Goal: Task Accomplishment & Management: Manage account settings

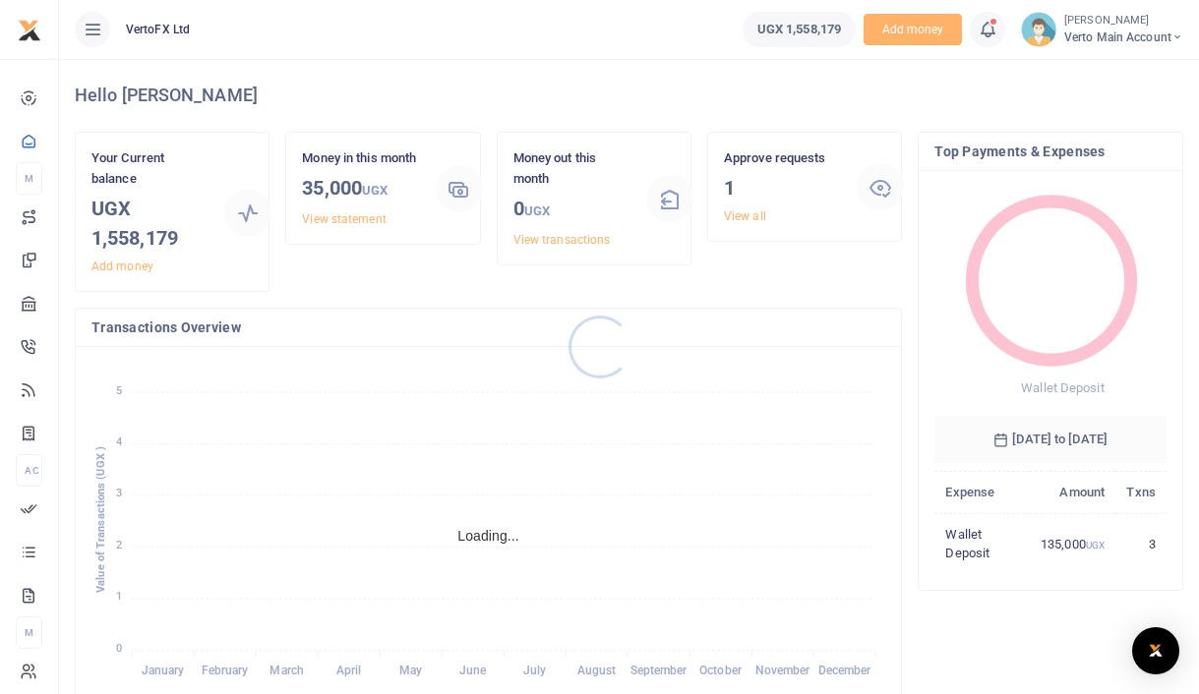
scroll to position [1, 1]
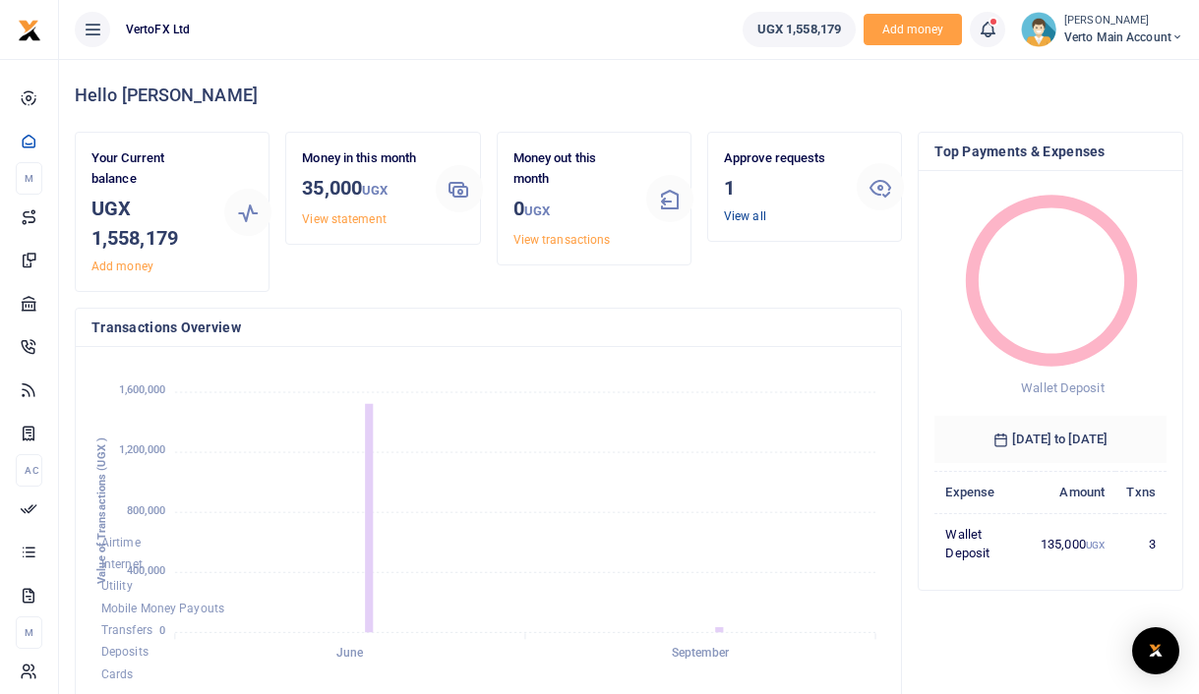
click at [757, 214] on link "View all" at bounding box center [745, 216] width 42 height 14
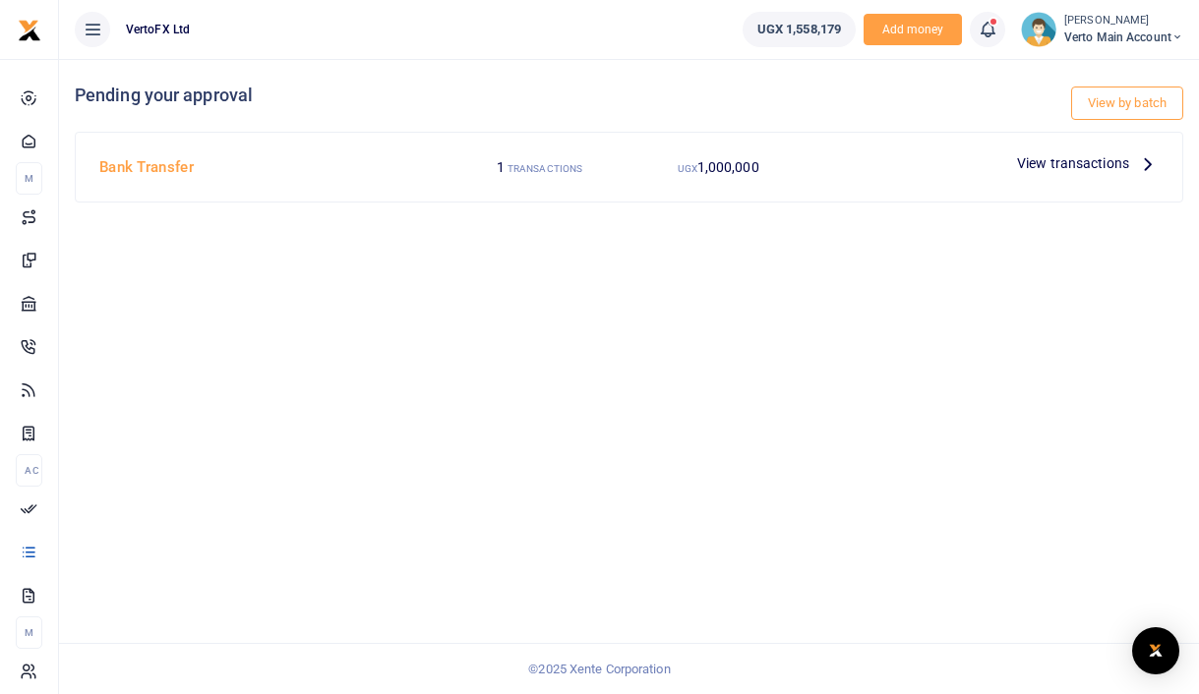
click at [1084, 166] on span "View transactions" at bounding box center [1073, 163] width 112 height 22
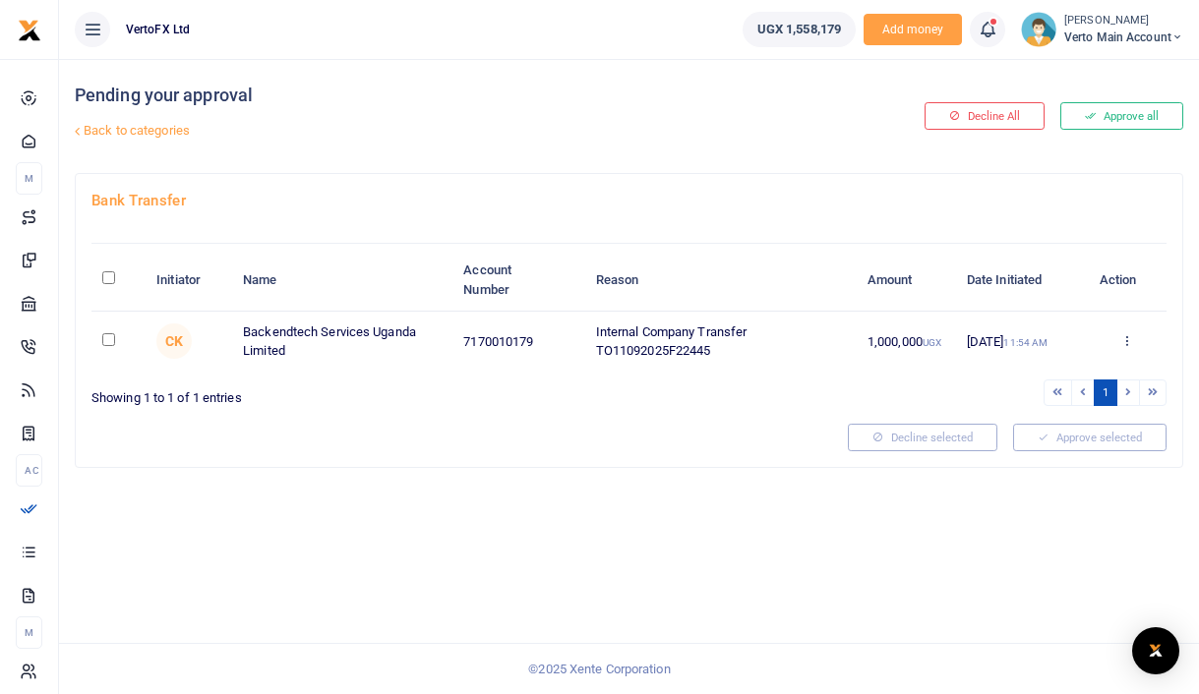
click at [109, 344] on input "checkbox" at bounding box center [108, 339] width 13 height 13
checkbox input "true"
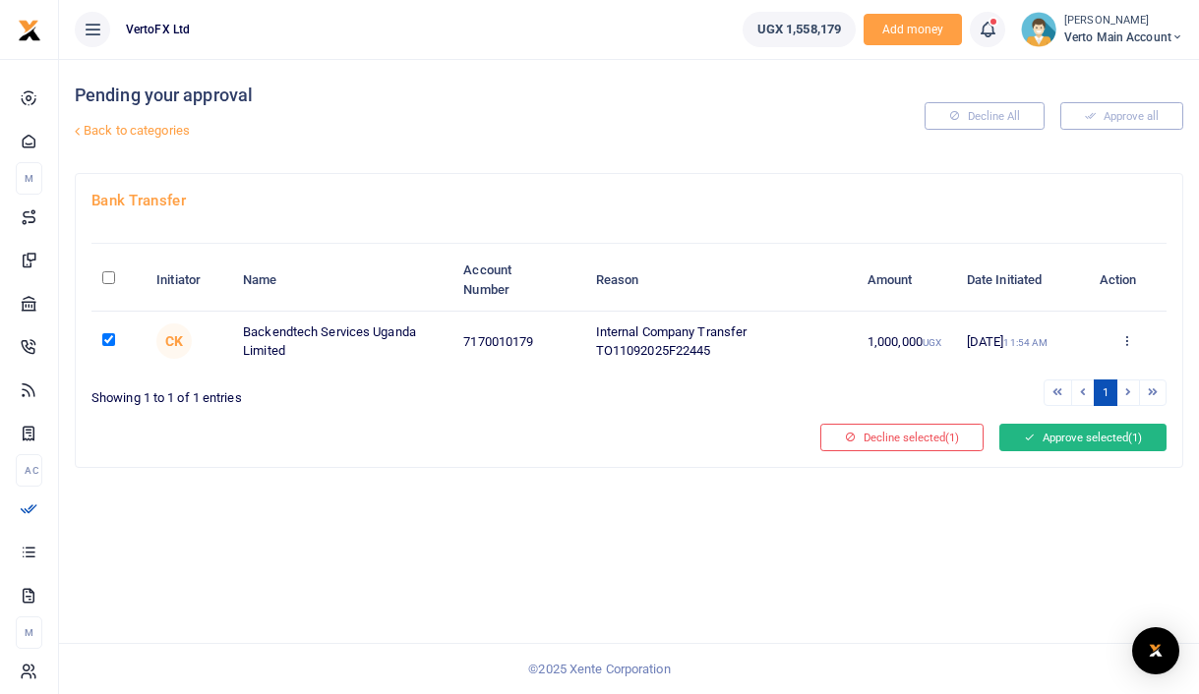
click at [1104, 436] on button "Approve selected (1)" at bounding box center [1082, 438] width 167 height 28
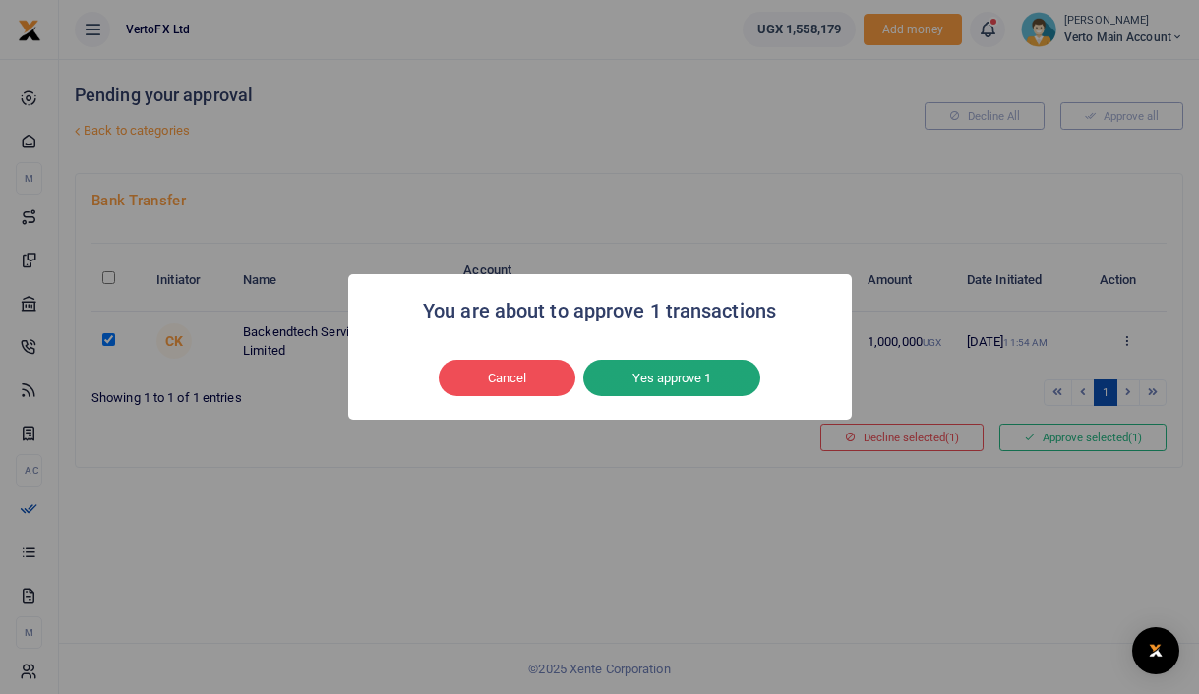
click at [694, 376] on button "Yes approve 1" at bounding box center [671, 378] width 177 height 37
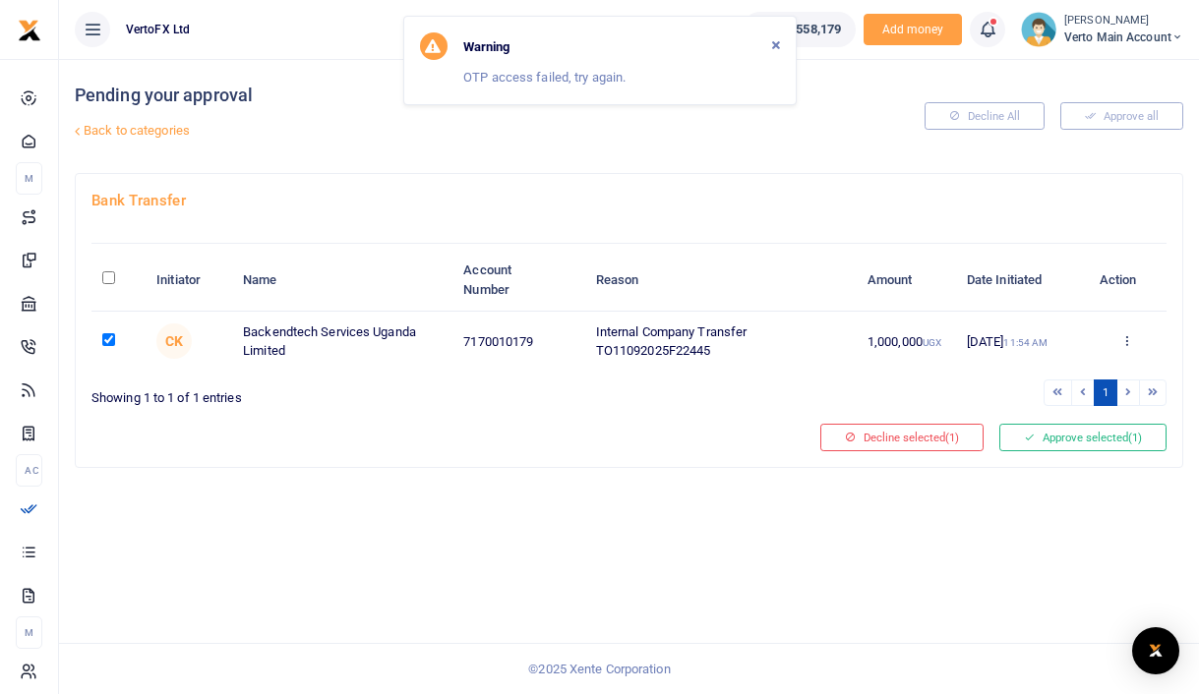
click at [682, 55] on div "Warning" at bounding box center [600, 46] width 360 height 28
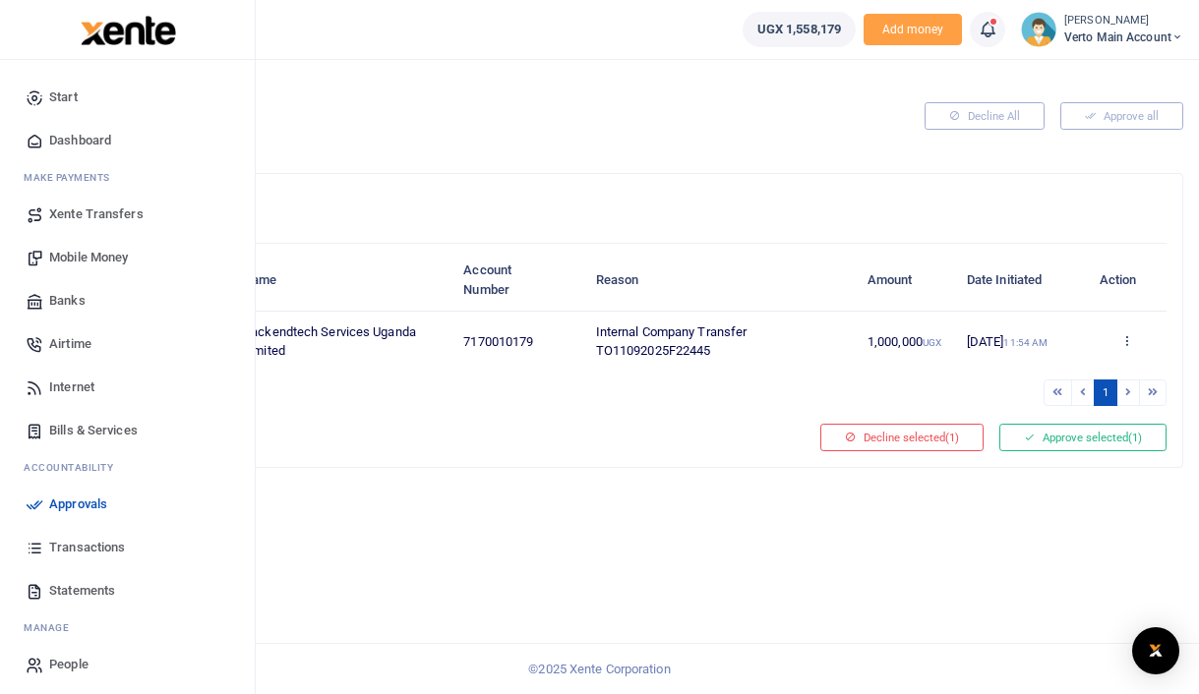
click at [73, 659] on span "People" at bounding box center [68, 665] width 39 height 20
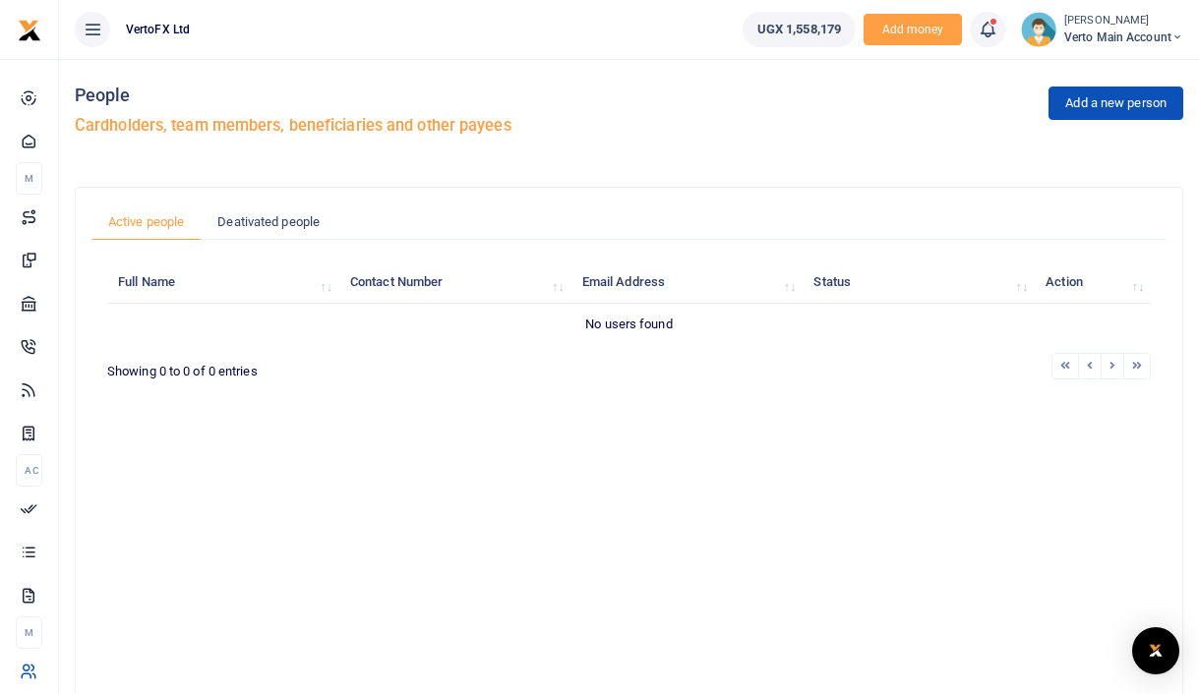
click at [461, 318] on td "No users found" at bounding box center [629, 324] width 1044 height 41
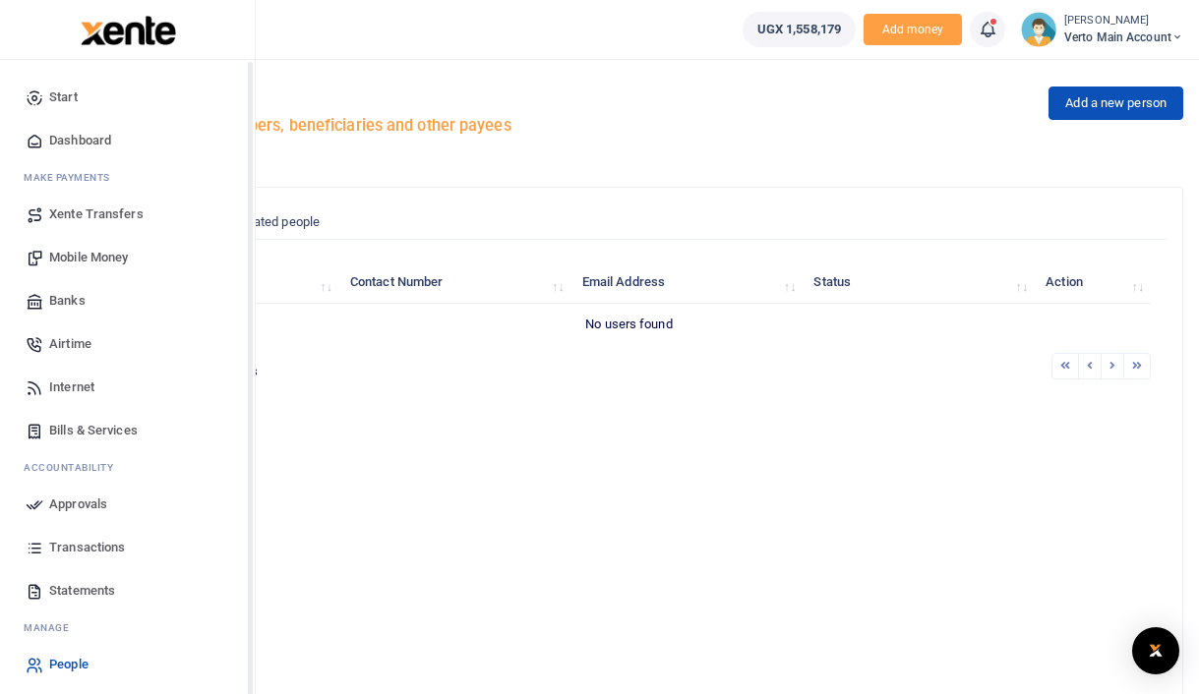
click at [241, 189] on div "Start Dashboard M ake Payments Xente Transfers Mobile Money Banks Airtime Inter…" at bounding box center [127, 407] width 255 height 694
click at [137, 214] on span "Xente Transfers" at bounding box center [96, 215] width 94 height 20
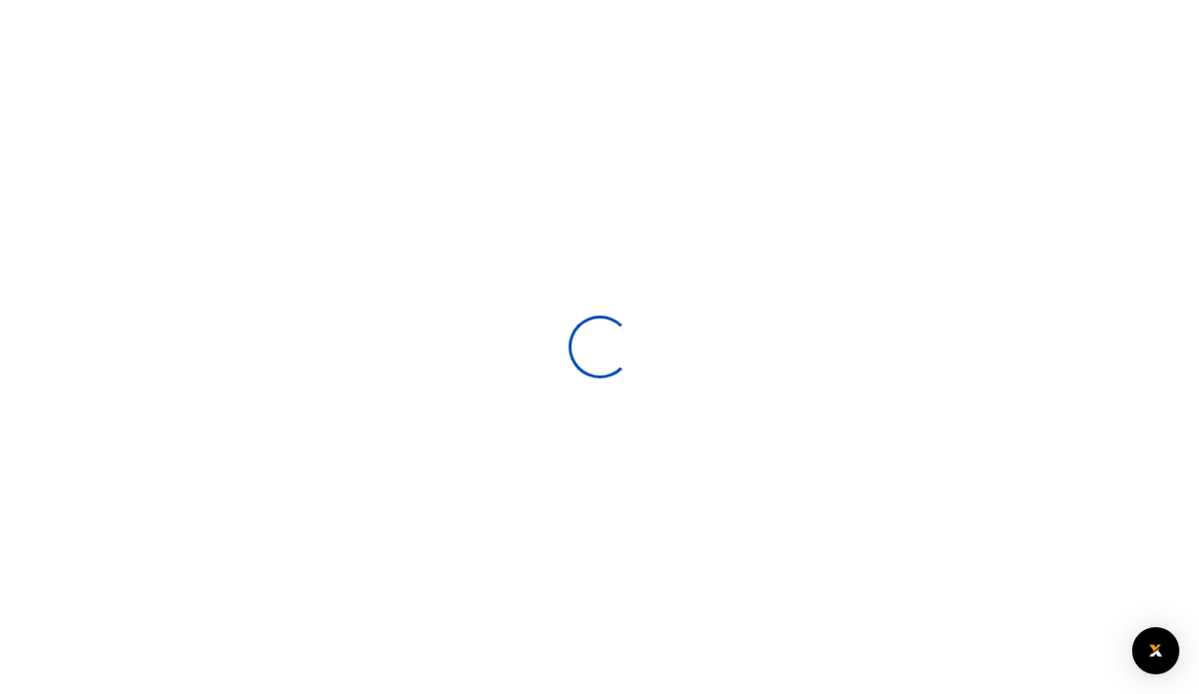
select select
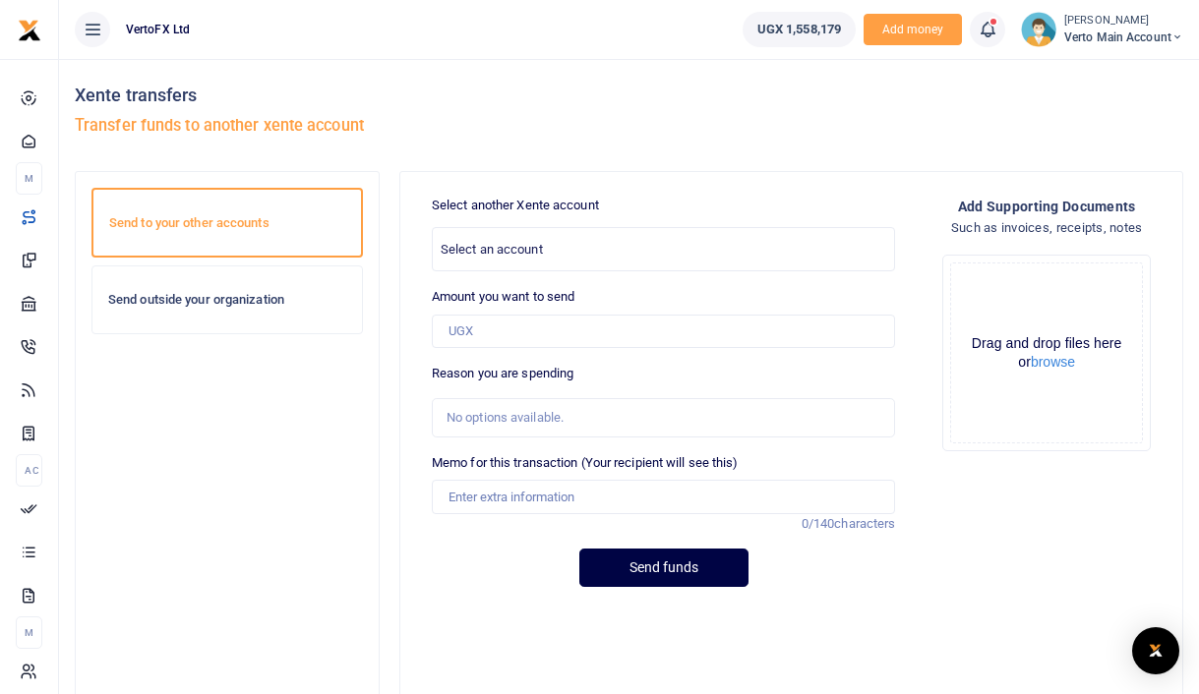
click at [165, 293] on h6 "Send outside your organization" at bounding box center [227, 300] width 238 height 16
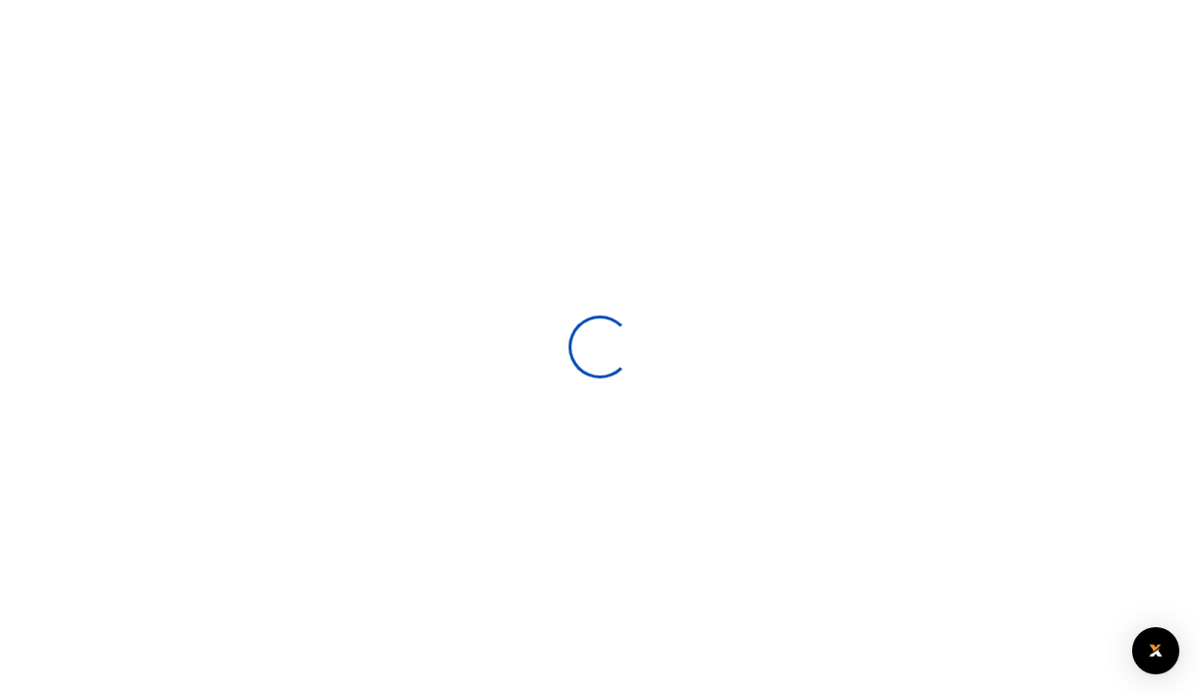
select select
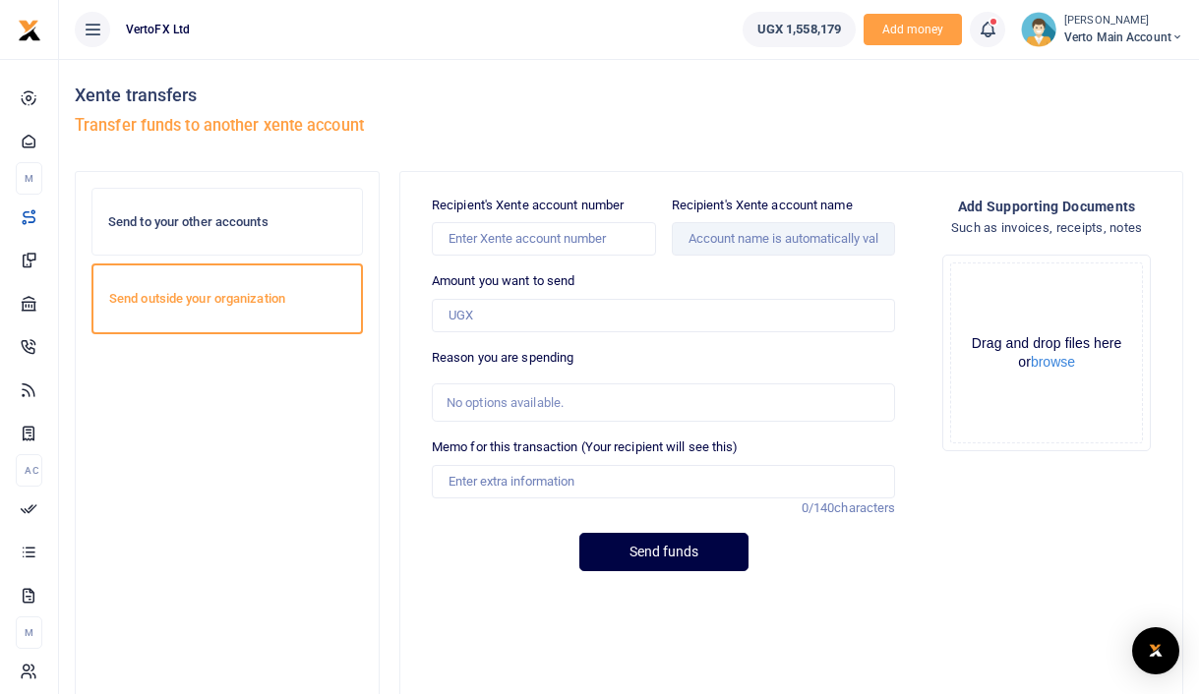
click at [1159, 39] on span "Verto Main Account" at bounding box center [1123, 38] width 119 height 18
click at [1095, 141] on link "Help Center" at bounding box center [1106, 144] width 155 height 28
click at [215, 456] on div "Send to your other accounts Send outside your organization" at bounding box center [226, 488] width 271 height 600
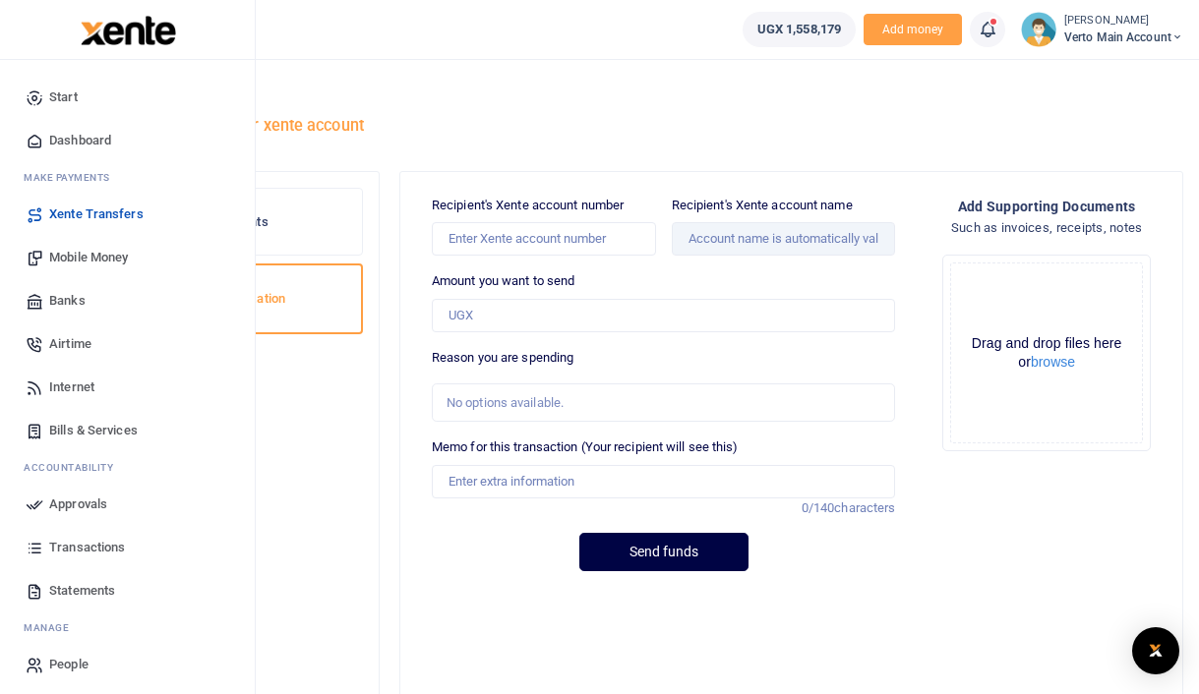
click at [64, 137] on span "Dashboard" at bounding box center [80, 141] width 62 height 20
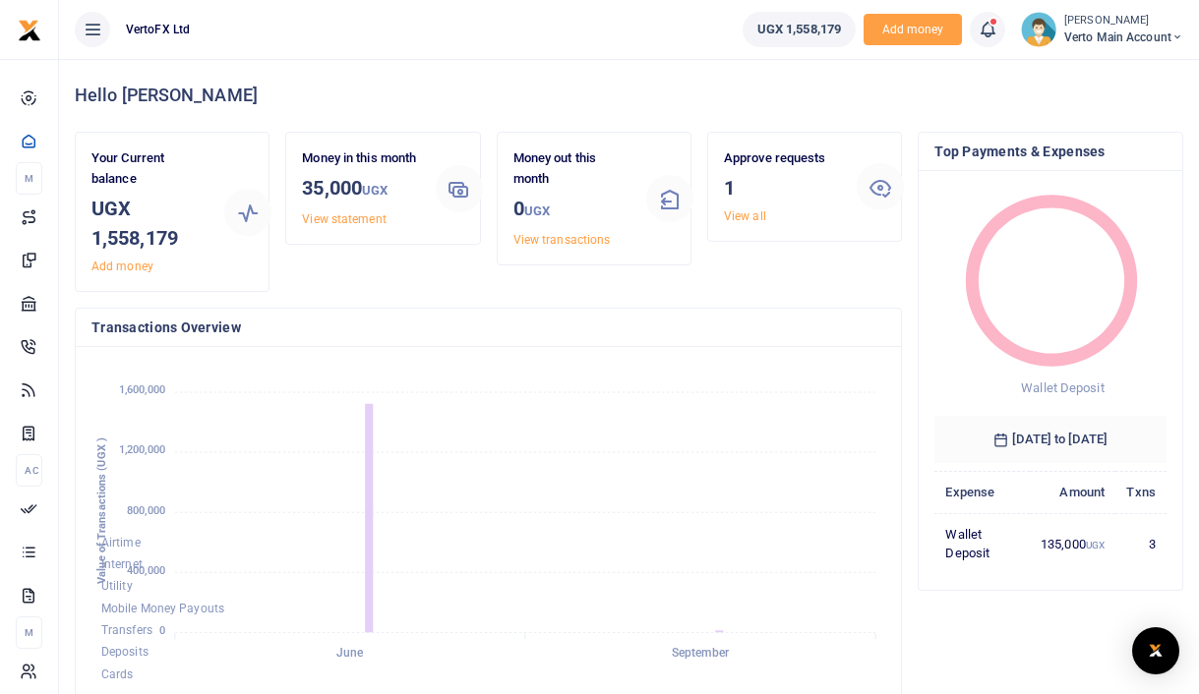
scroll to position [1, 1]
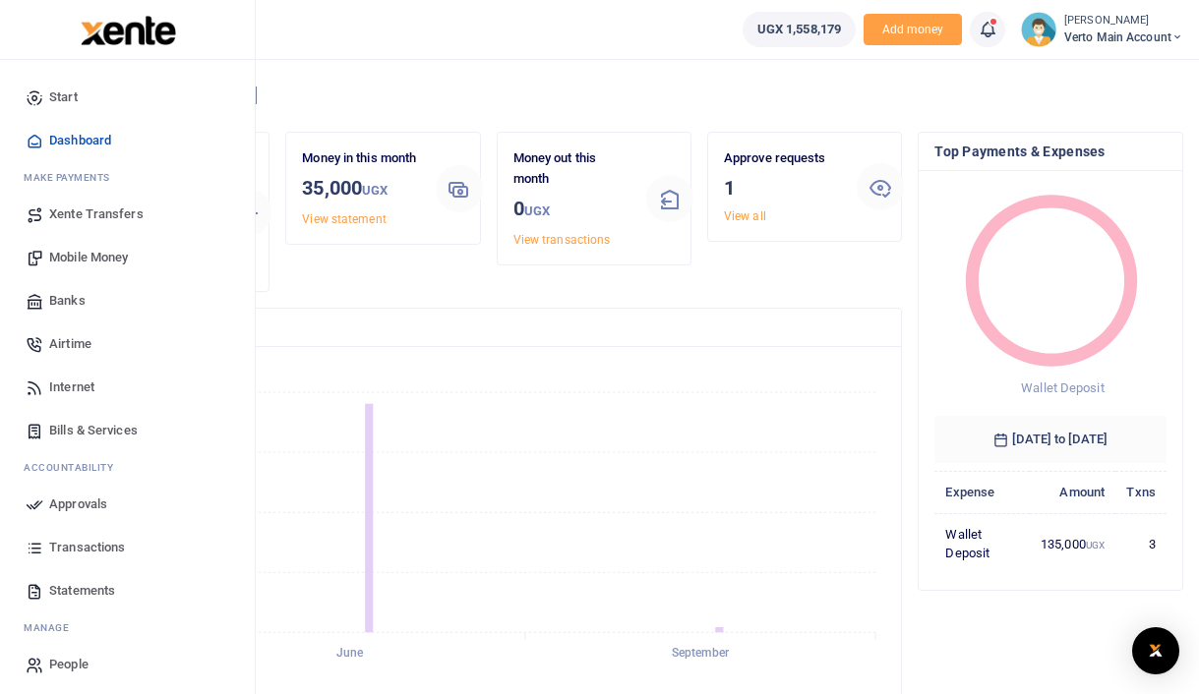
click at [81, 506] on span "Approvals" at bounding box center [78, 505] width 58 height 20
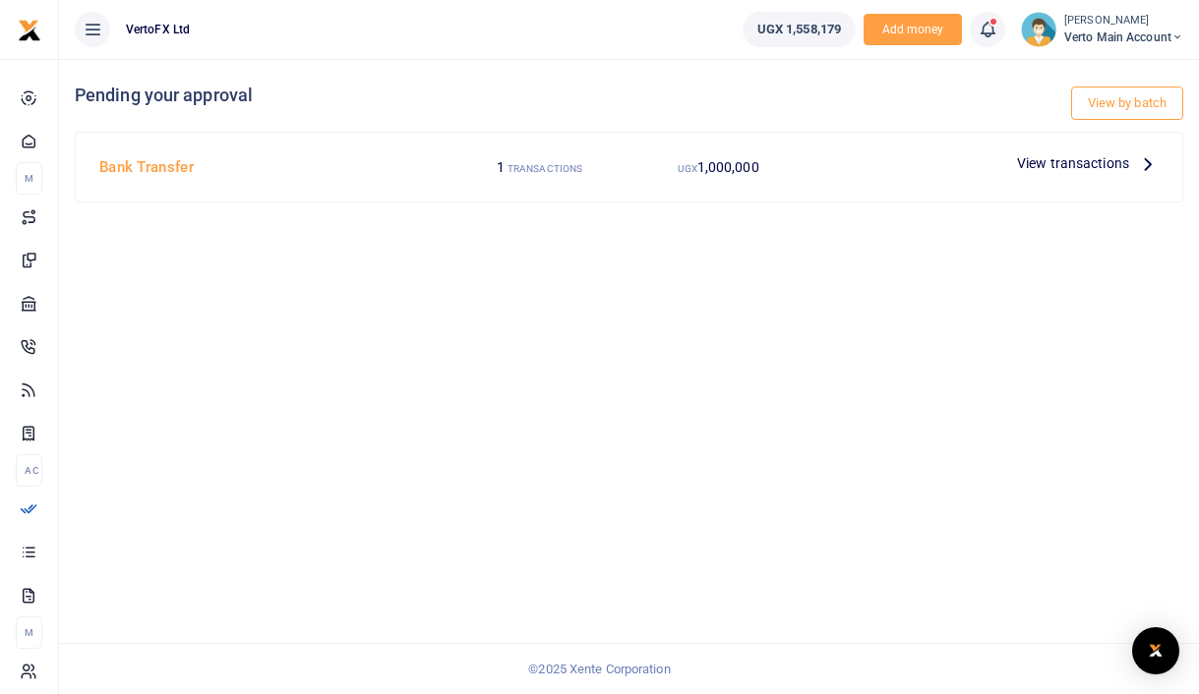
click at [1149, 159] on icon at bounding box center [1148, 163] width 22 height 22
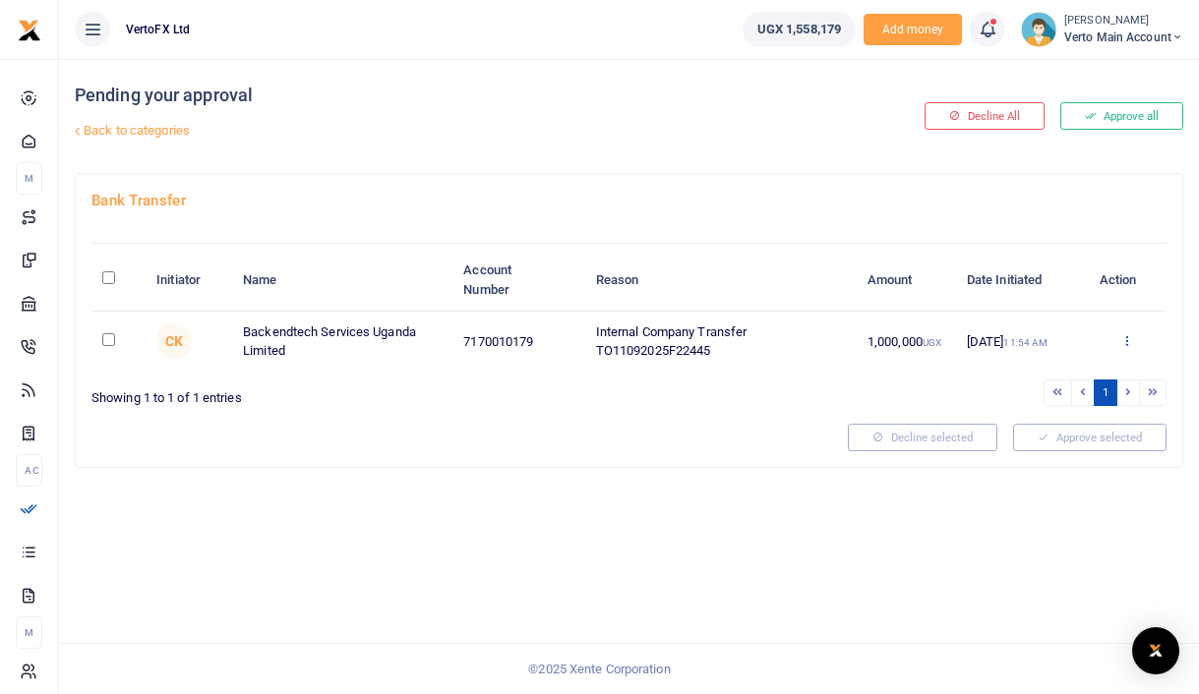
click at [1129, 338] on icon at bounding box center [1126, 340] width 13 height 14
click at [1058, 457] on link "Details" at bounding box center [1055, 461] width 155 height 28
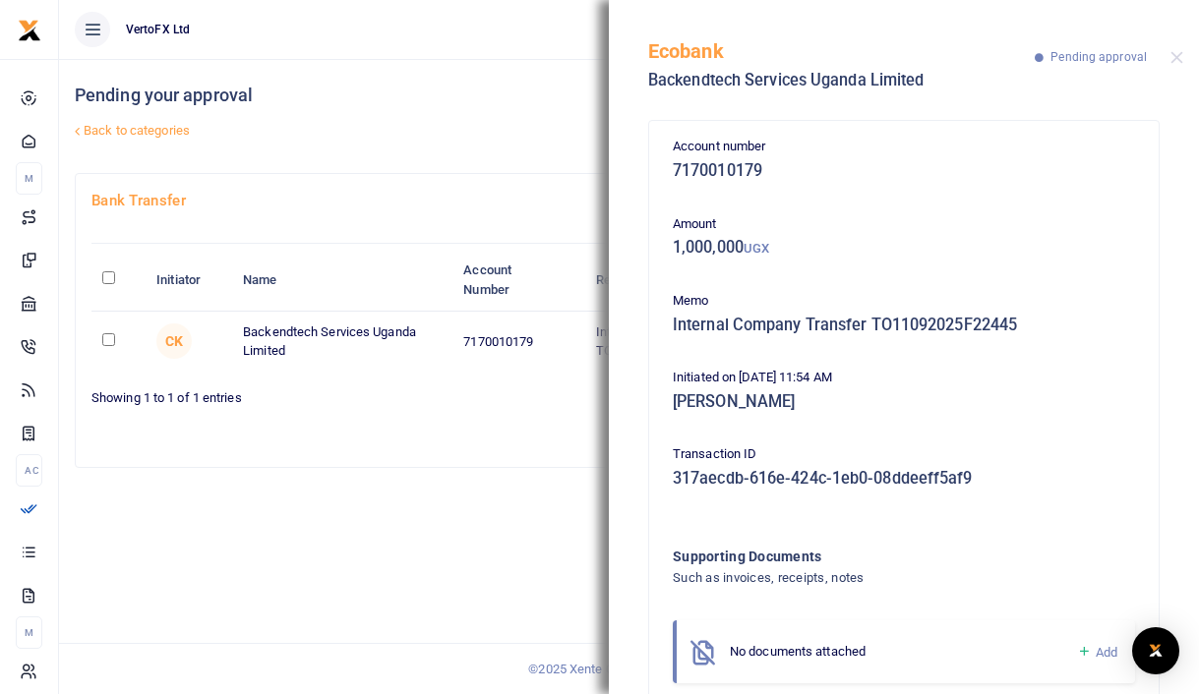
click at [1133, 300] on p "Memo" at bounding box center [904, 301] width 462 height 21
drag, startPoint x: 731, startPoint y: 300, endPoint x: 704, endPoint y: 256, distance: 51.6
click at [730, 299] on p "Memo" at bounding box center [904, 301] width 462 height 21
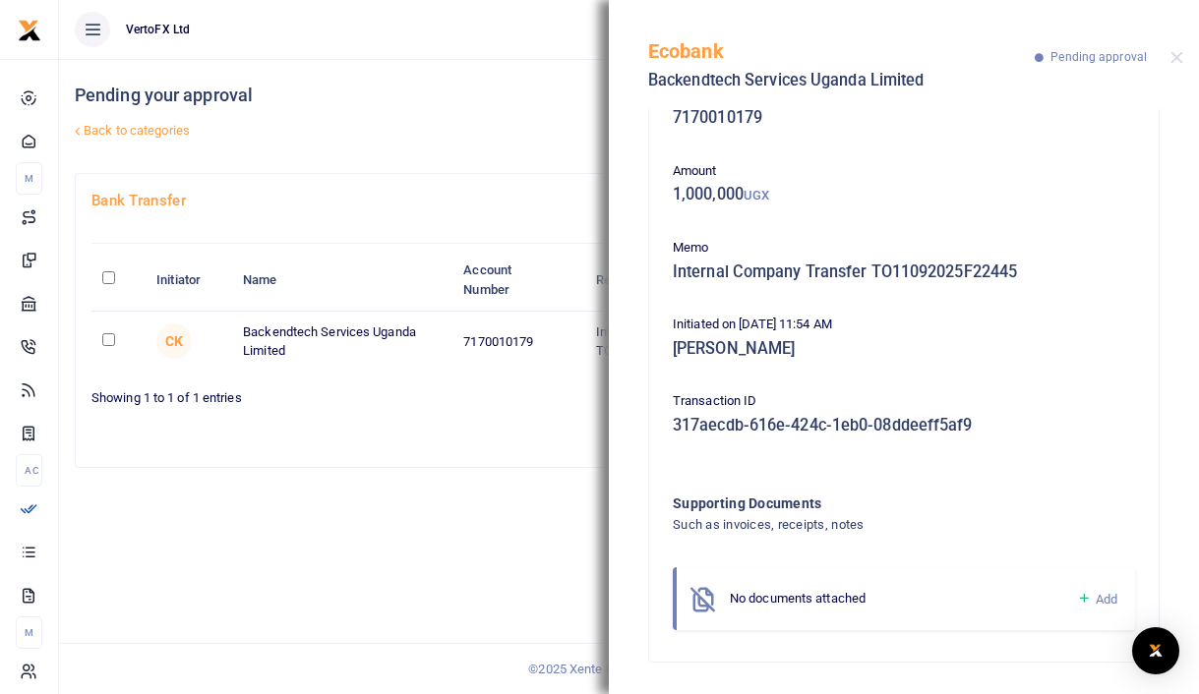
drag, startPoint x: 676, startPoint y: 240, endPoint x: 942, endPoint y: 770, distance: 593.4
click at [942, 693] on html "Start Dashboard M ake Payments Xente Transfers Mobile Money Banks Airtime Inter…" at bounding box center [599, 347] width 1199 height 694
click at [1177, 55] on button "Close" at bounding box center [1176, 57] width 13 height 13
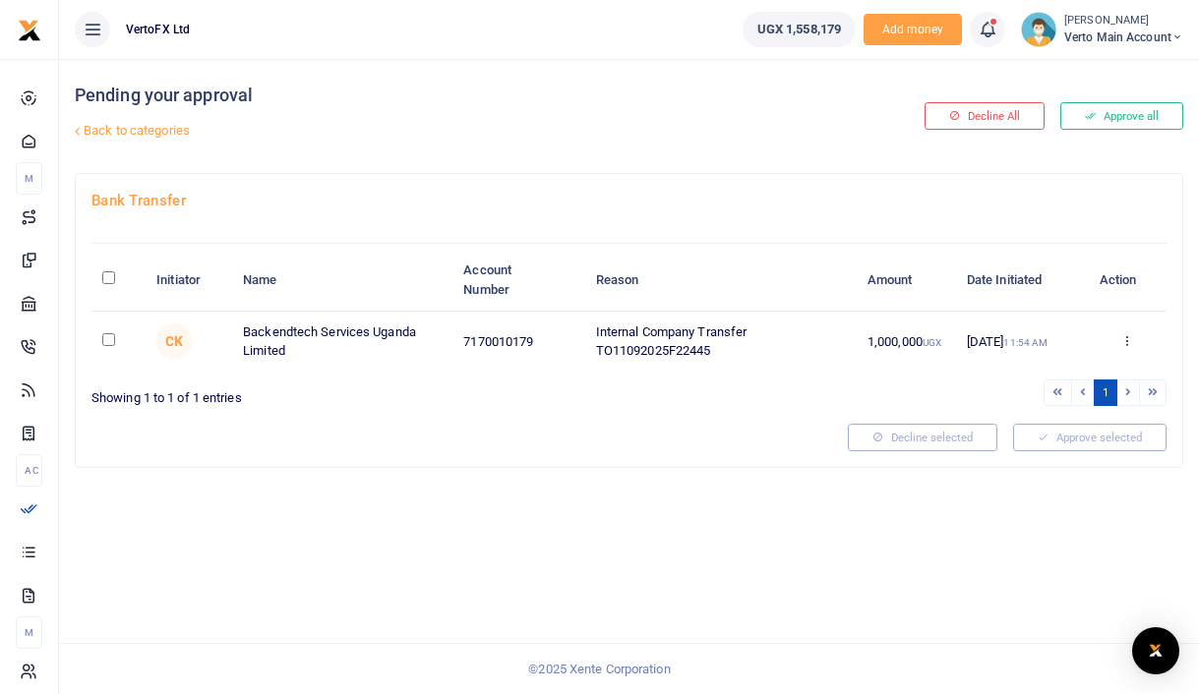
click at [112, 343] on input "checkbox" at bounding box center [108, 339] width 13 height 13
checkbox input "true"
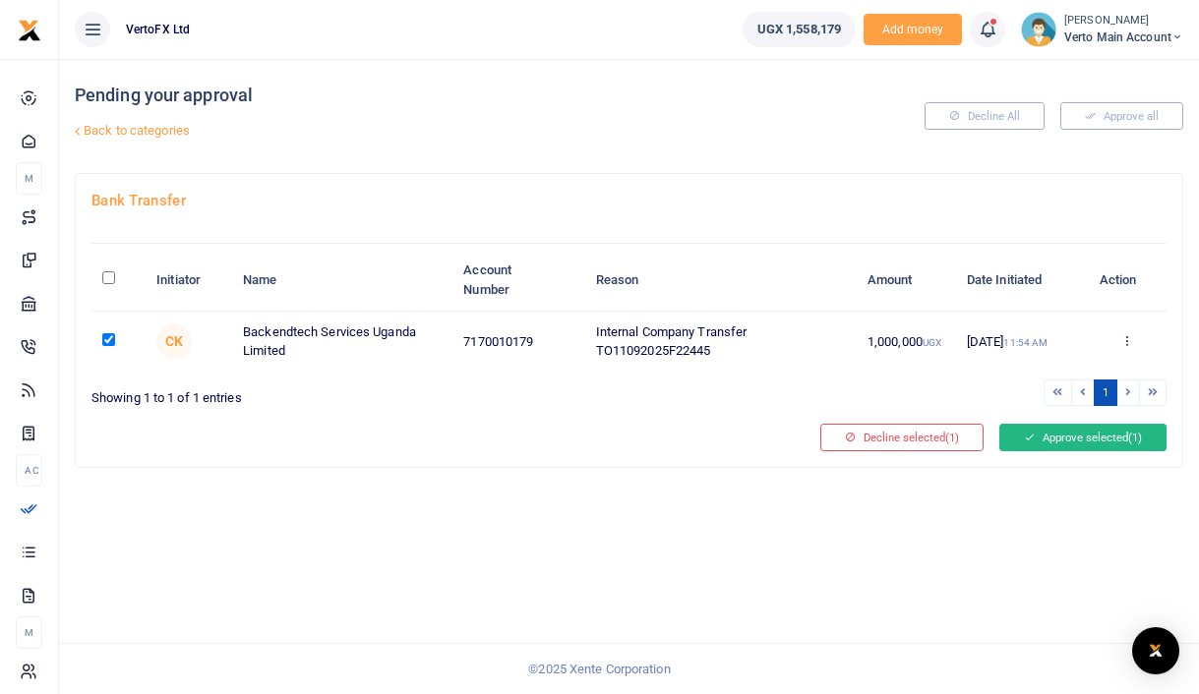
click at [1096, 440] on button "Approve selected (1)" at bounding box center [1082, 438] width 167 height 28
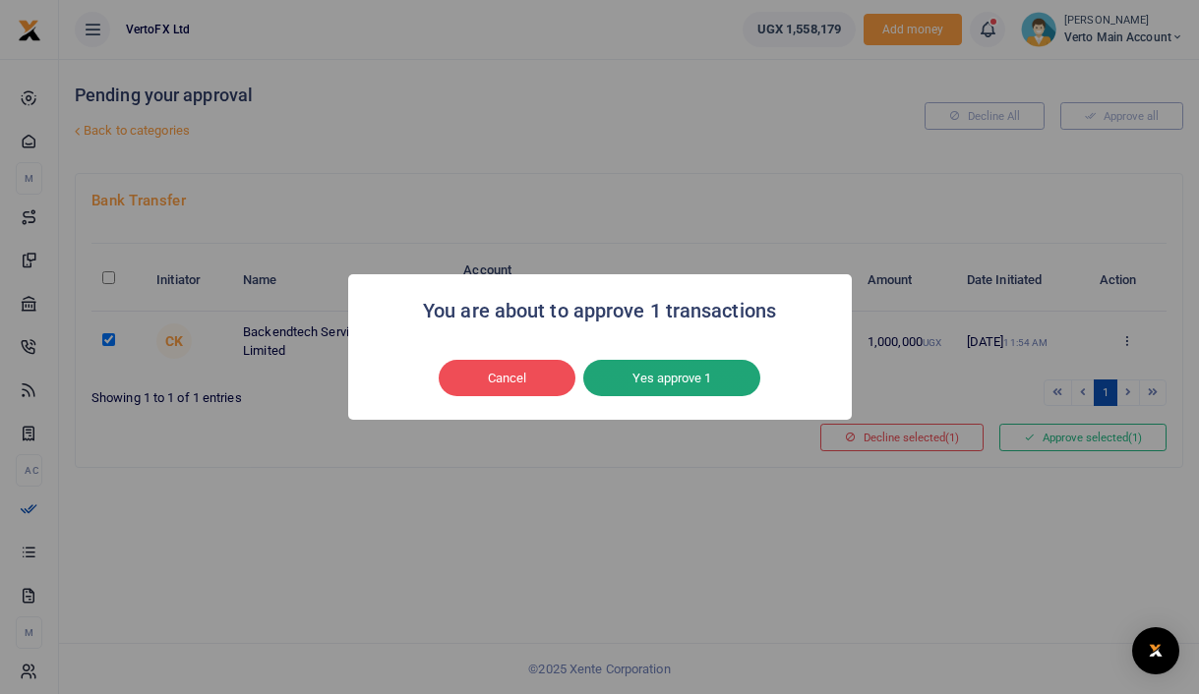
click at [708, 384] on button "Yes approve 1" at bounding box center [671, 378] width 177 height 37
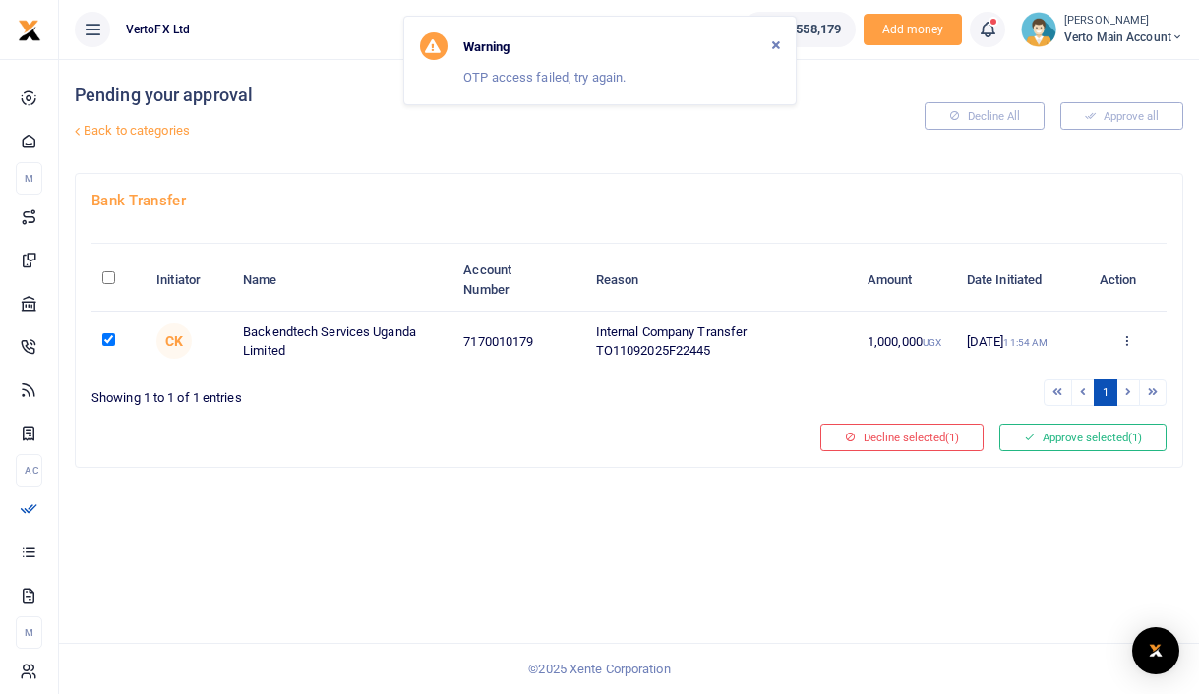
click at [586, 42] on div "Warning" at bounding box center [600, 46] width 360 height 28
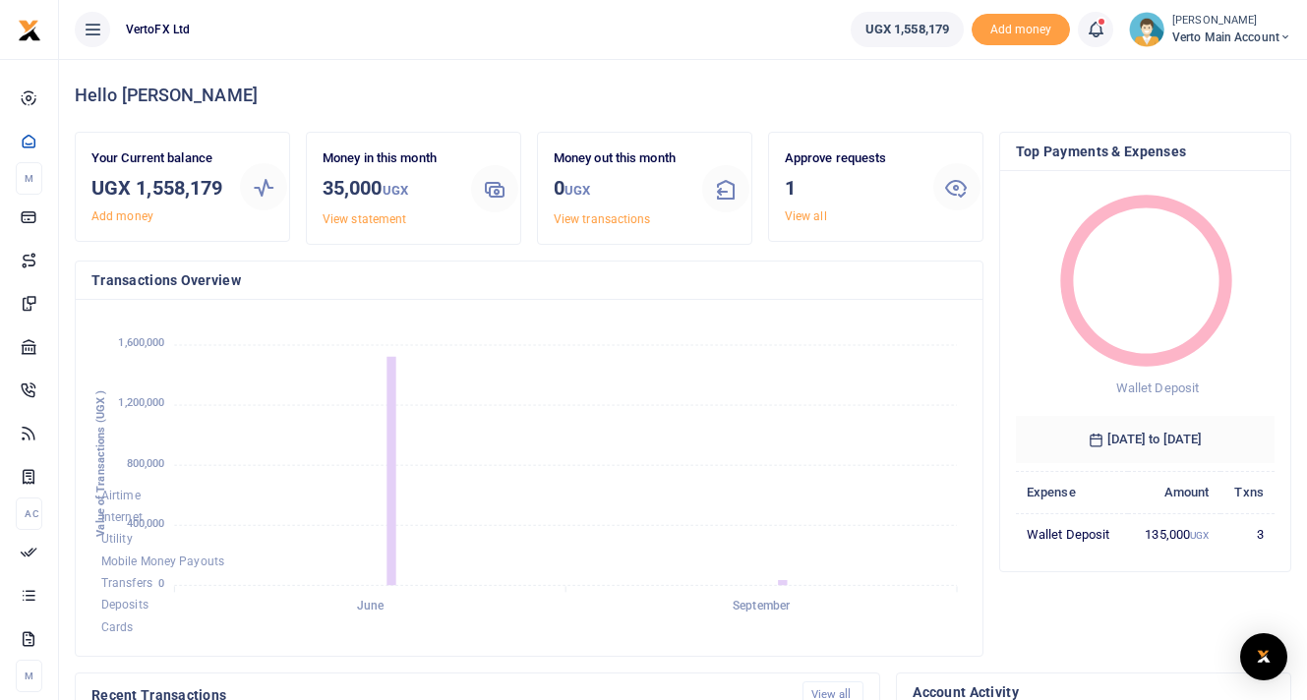
click at [957, 189] on icon at bounding box center [956, 187] width 24 height 24
click at [959, 187] on icon at bounding box center [956, 187] width 24 height 24
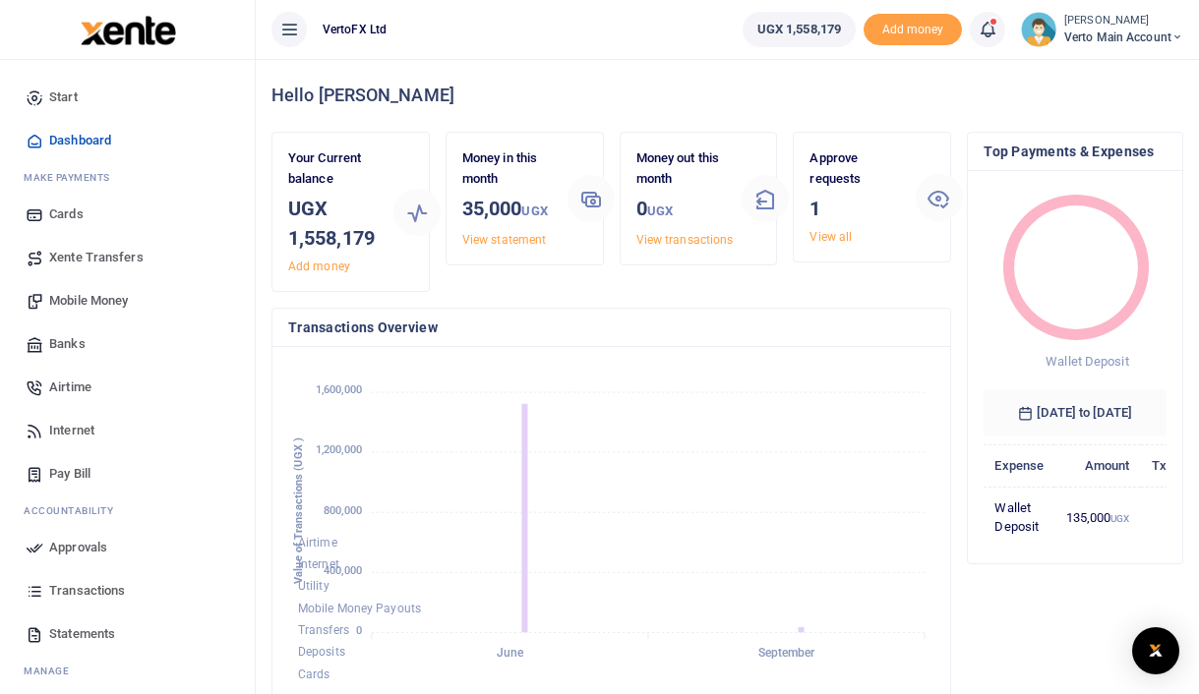
scroll to position [1, 1]
click at [941, 203] on icon at bounding box center [939, 198] width 24 height 24
click at [840, 234] on link "View all" at bounding box center [830, 237] width 42 height 14
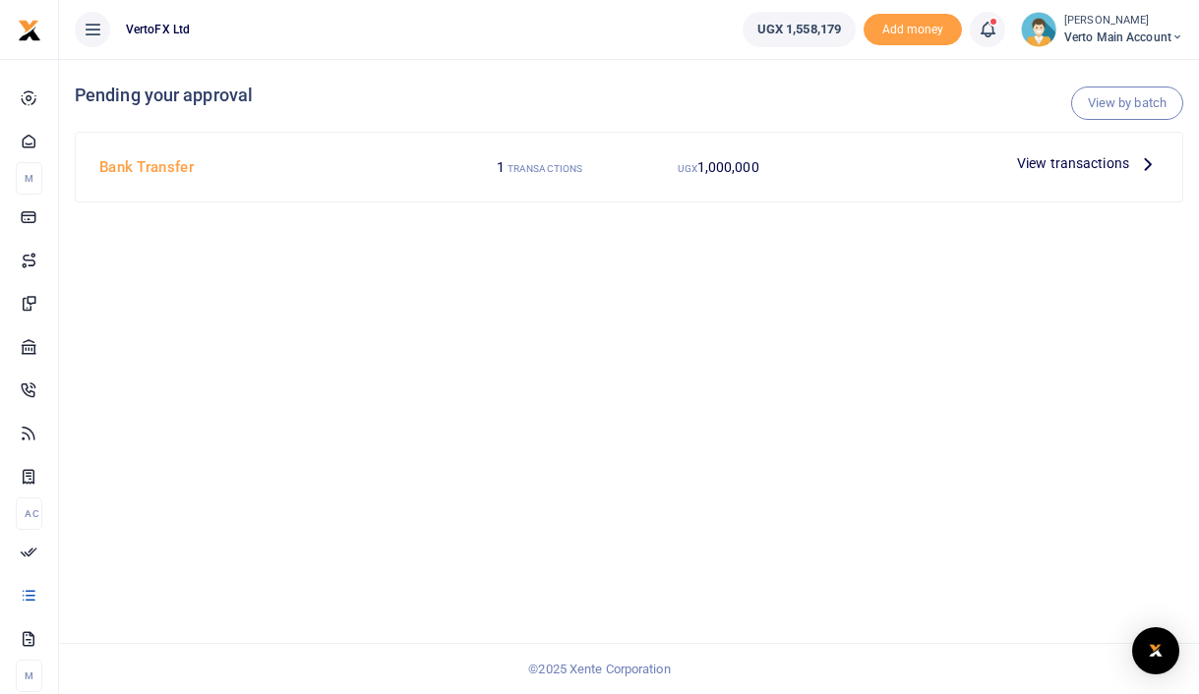
click at [1071, 164] on span "View transactions" at bounding box center [1073, 163] width 112 height 22
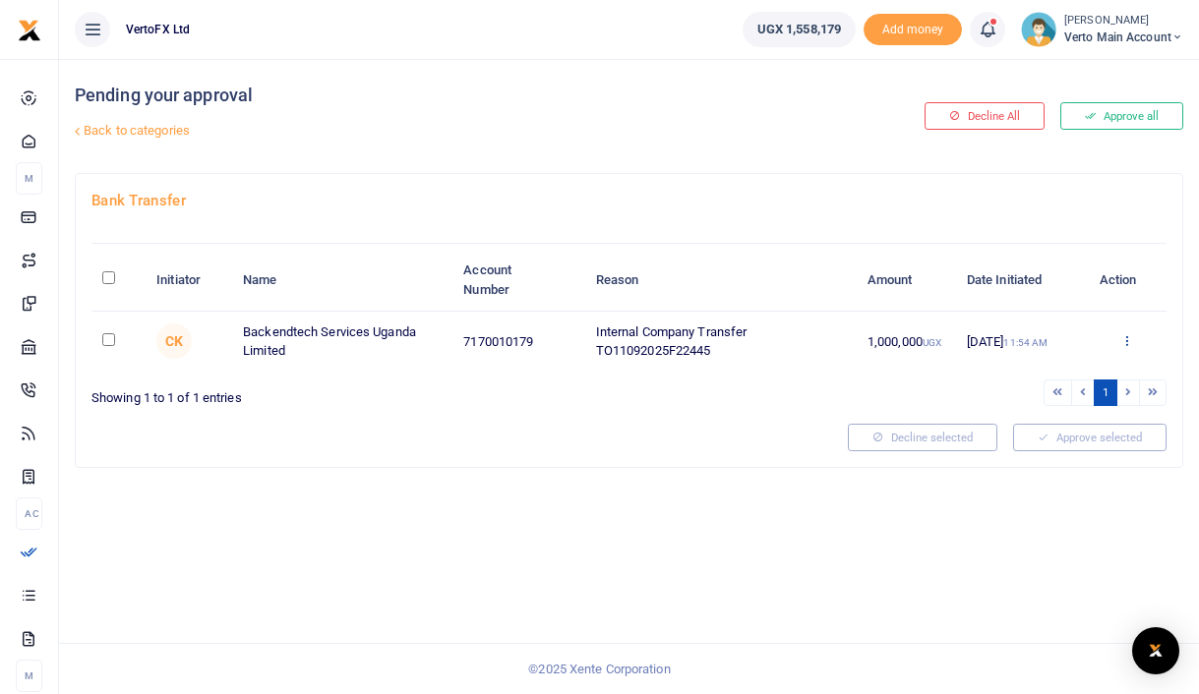
click at [1129, 336] on icon at bounding box center [1126, 340] width 13 height 14
click at [1065, 379] on link "Approve" at bounding box center [1055, 373] width 155 height 28
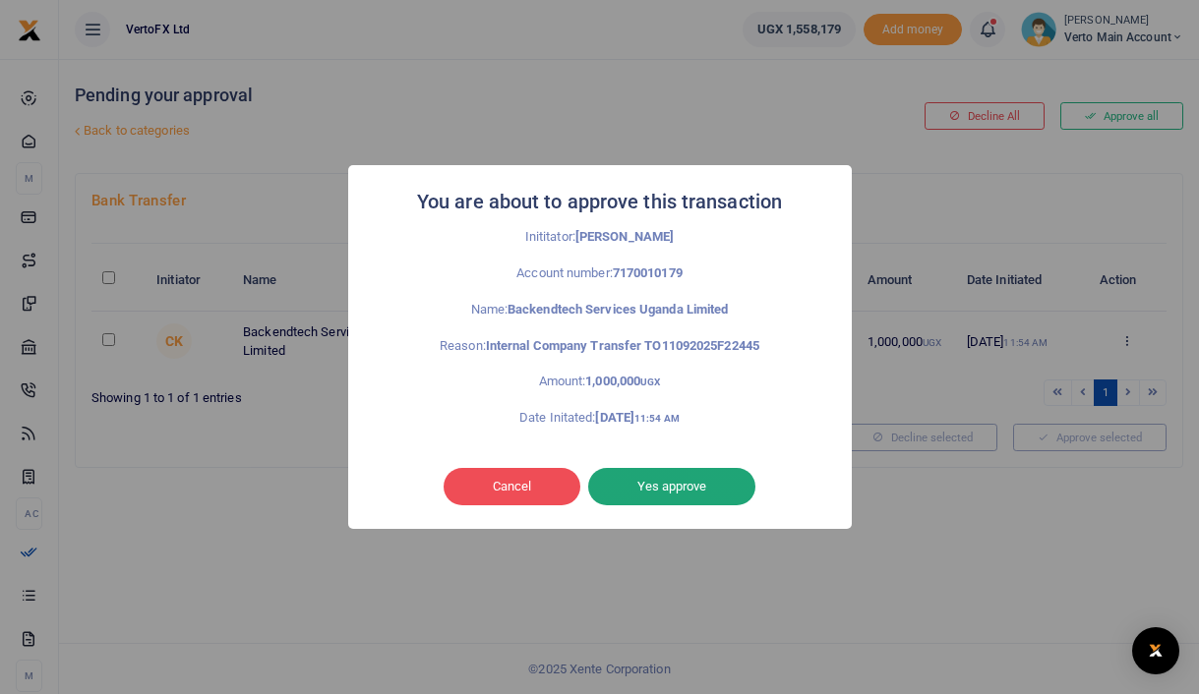
click at [705, 489] on button "Yes approve" at bounding box center [671, 486] width 167 height 37
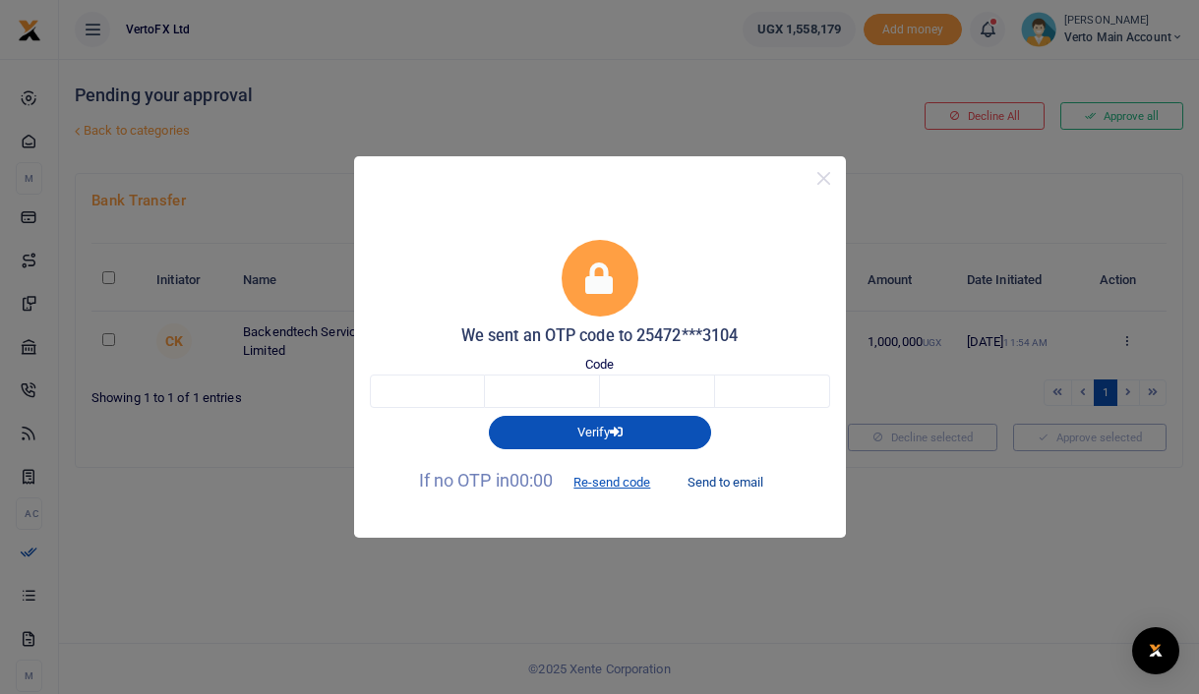
click at [714, 482] on button "Send to email" at bounding box center [725, 481] width 109 height 33
click at [455, 389] on input "text" at bounding box center [427, 391] width 115 height 33
type input "6"
type input "3"
type input "2"
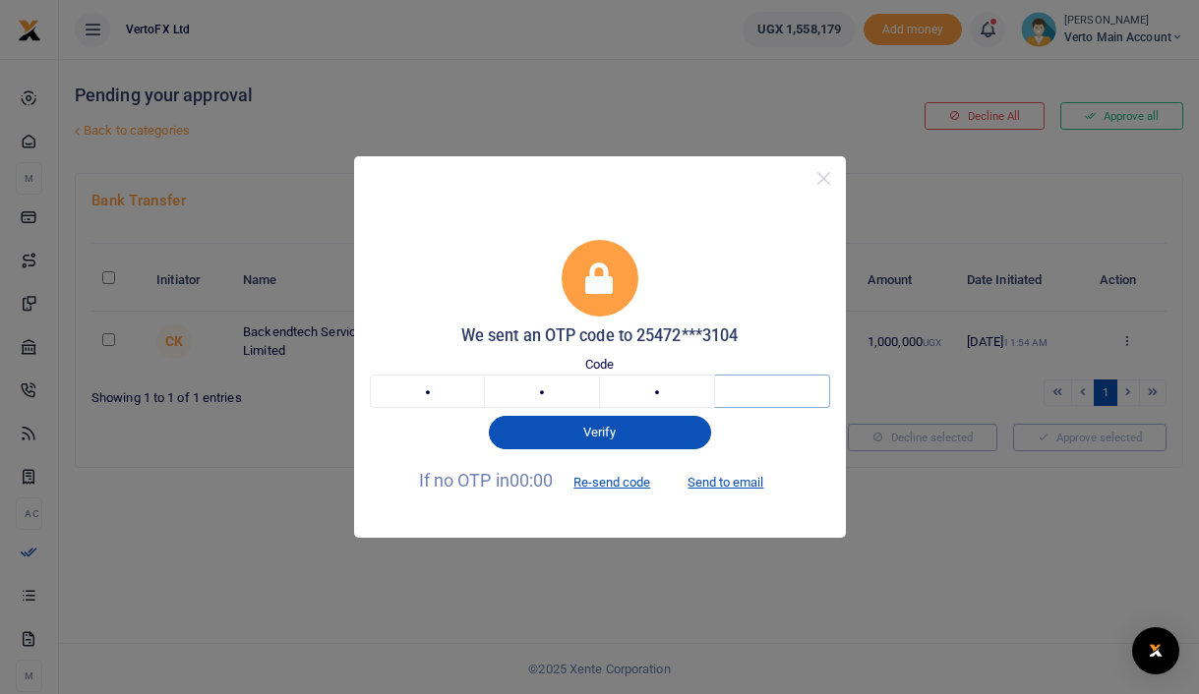
type input "1"
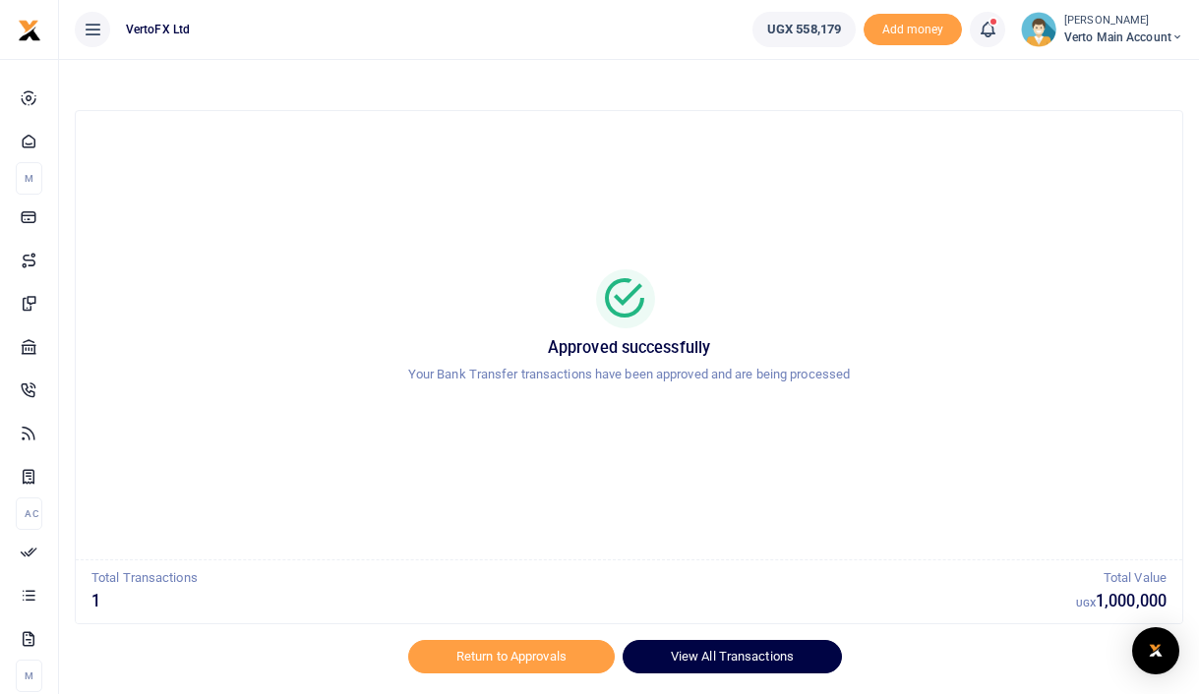
click at [762, 649] on link "View All Transactions" at bounding box center [732, 656] width 219 height 33
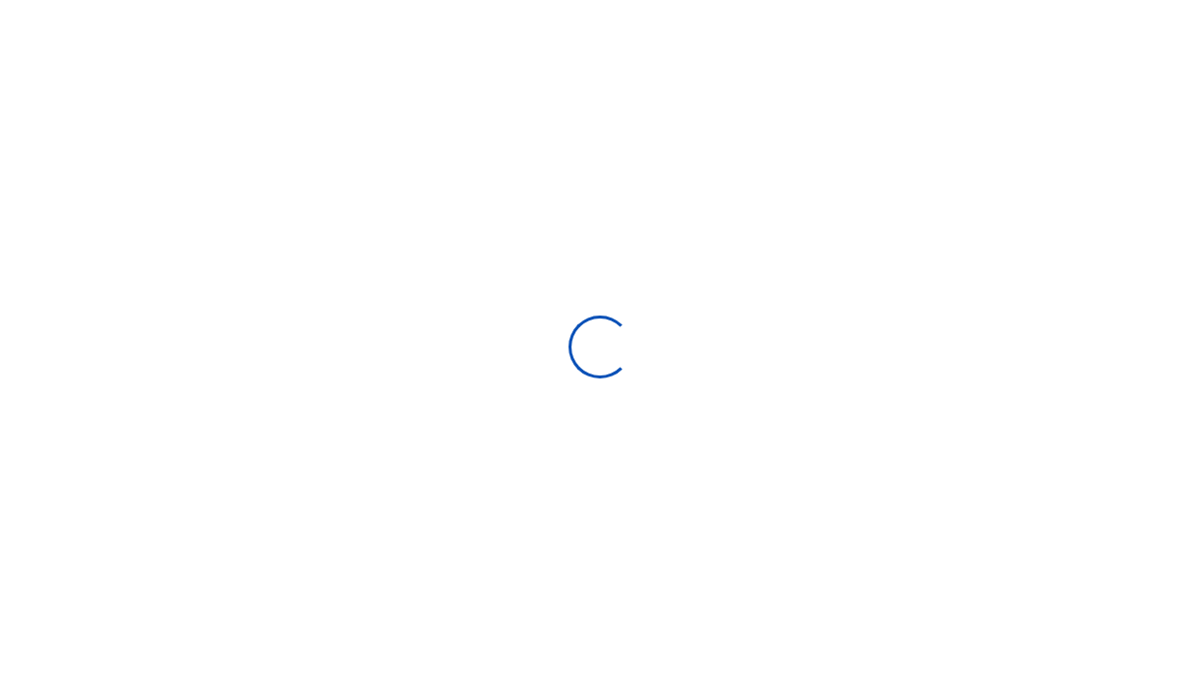
select select
type input "[DATE] - [DATE]"
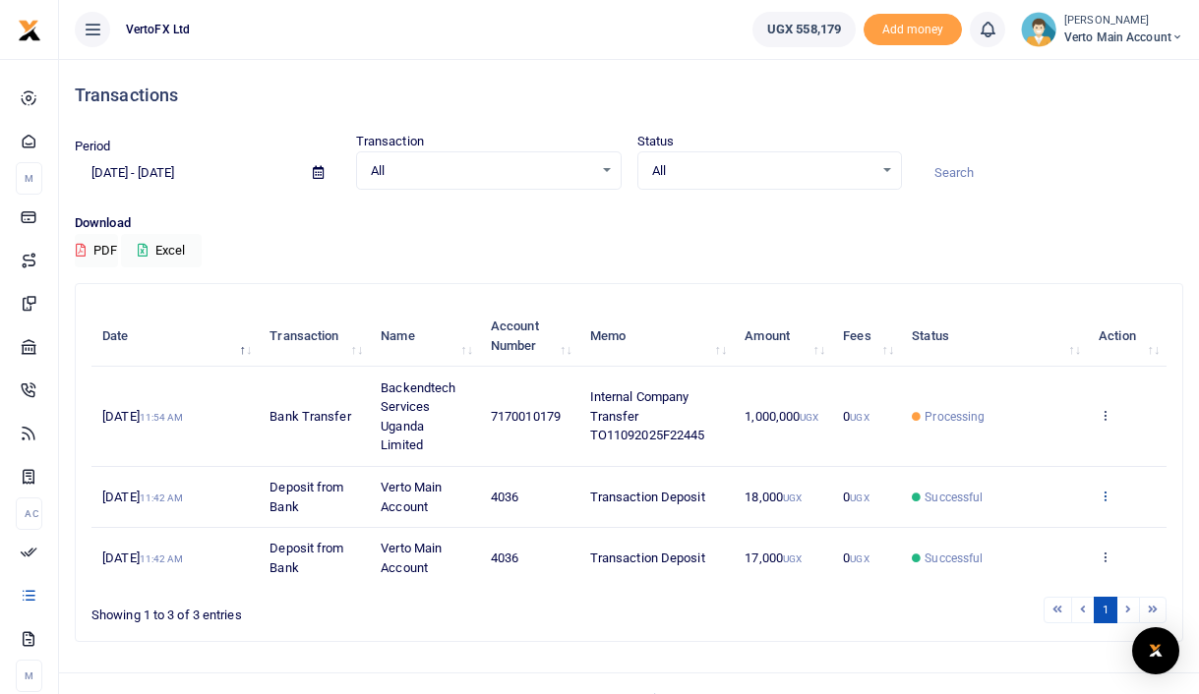
click at [1107, 503] on link at bounding box center [1105, 497] width 13 height 15
click at [1107, 413] on icon at bounding box center [1105, 415] width 13 height 14
click at [574, 297] on div "Search: Date Transaction Name Account Number Memo Amount Fees Status Action [DA…" at bounding box center [629, 462] width 1107 height 357
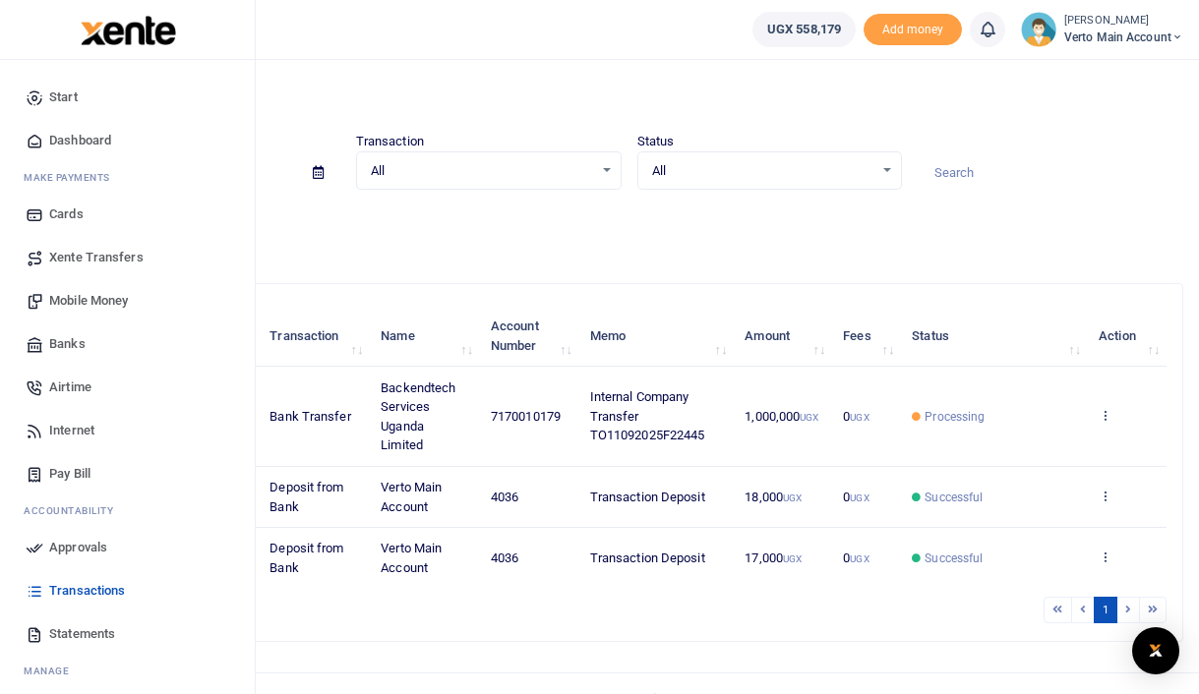
click at [94, 257] on span "Xente Transfers" at bounding box center [96, 258] width 94 height 20
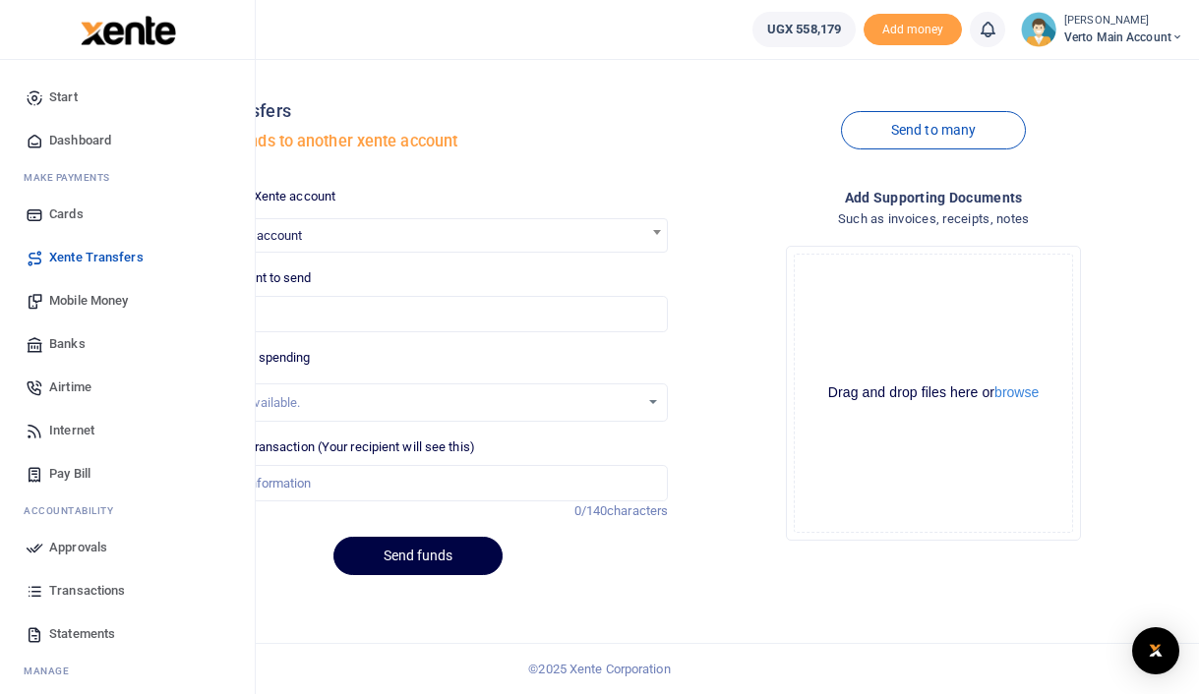
click at [82, 589] on span "Transactions" at bounding box center [87, 591] width 76 height 20
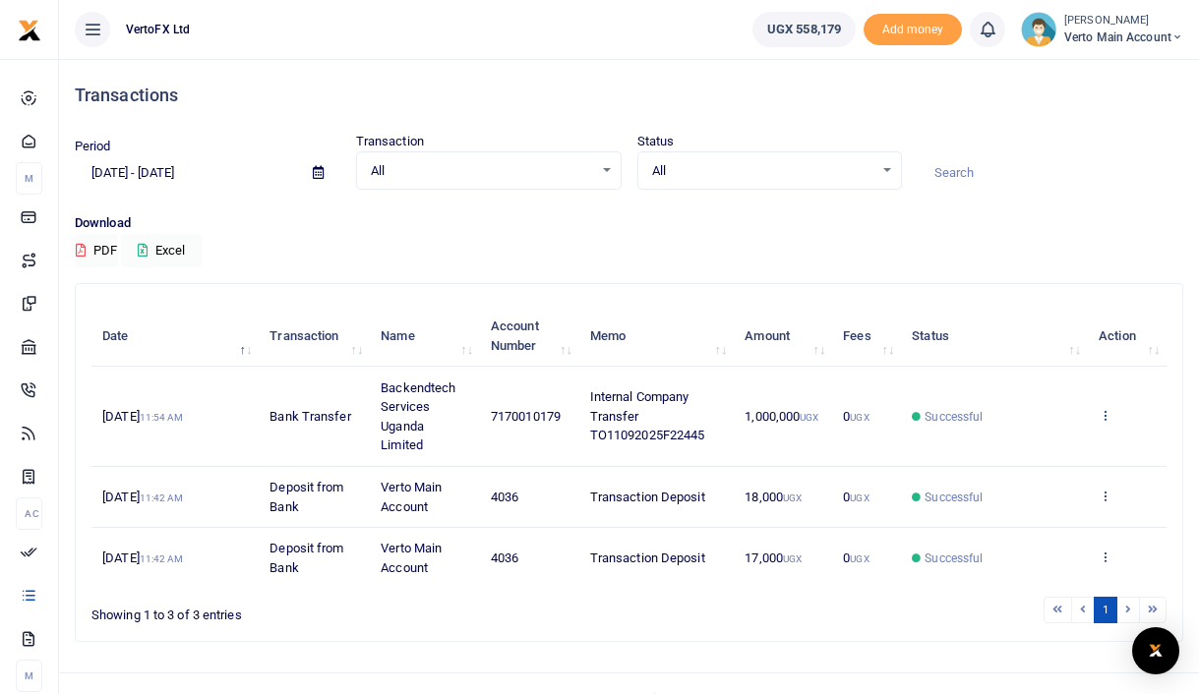
click at [1106, 414] on icon at bounding box center [1105, 415] width 13 height 14
click at [878, 628] on div "Search: Date Transaction Name Account Number Memo Amount Fees Status Action [DA…" at bounding box center [629, 462] width 1107 height 357
click at [1103, 413] on icon at bounding box center [1105, 415] width 13 height 14
click at [1054, 449] on link "View details" at bounding box center [1032, 449] width 155 height 28
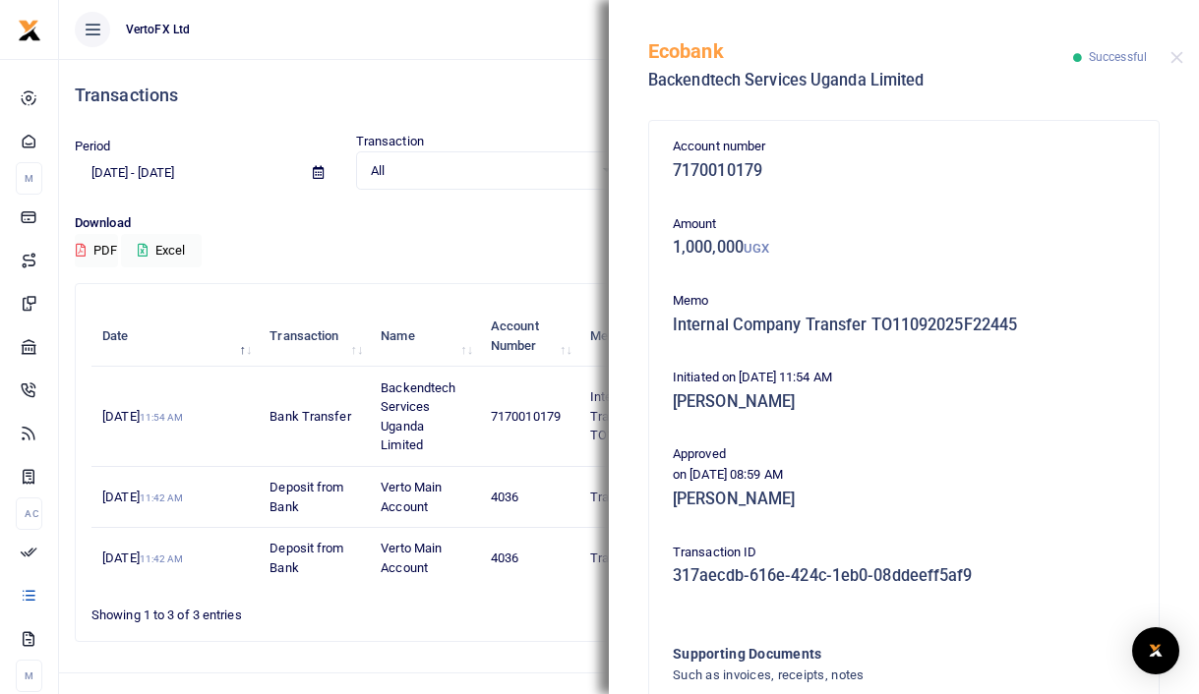
click at [1132, 283] on div "Account number 7170010179 Amount 1,000,000 UGX Memo Internal Company Transfer T…" at bounding box center [904, 490] width 478 height 707
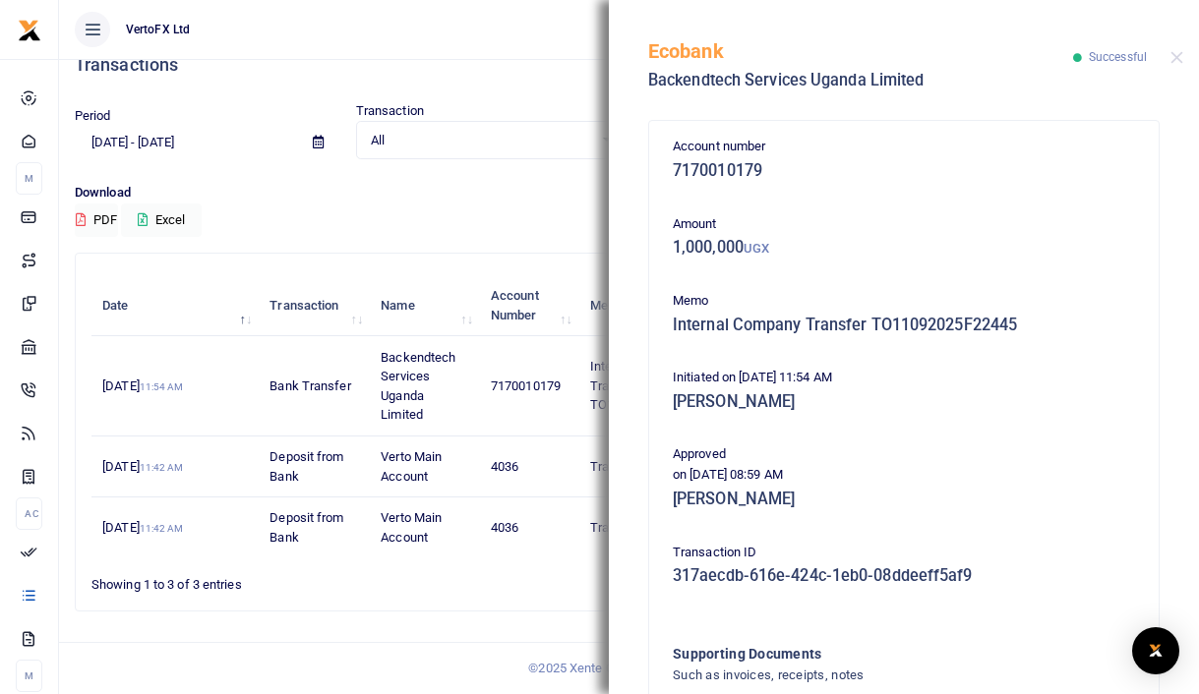
drag, startPoint x: 1092, startPoint y: 447, endPoint x: 1020, endPoint y: 425, distance: 75.0
click at [1089, 445] on p "Approved" at bounding box center [904, 455] width 462 height 21
click at [667, 341] on div "Memo Internal Company Transfer TO11092025F22445" at bounding box center [904, 317] width 478 height 53
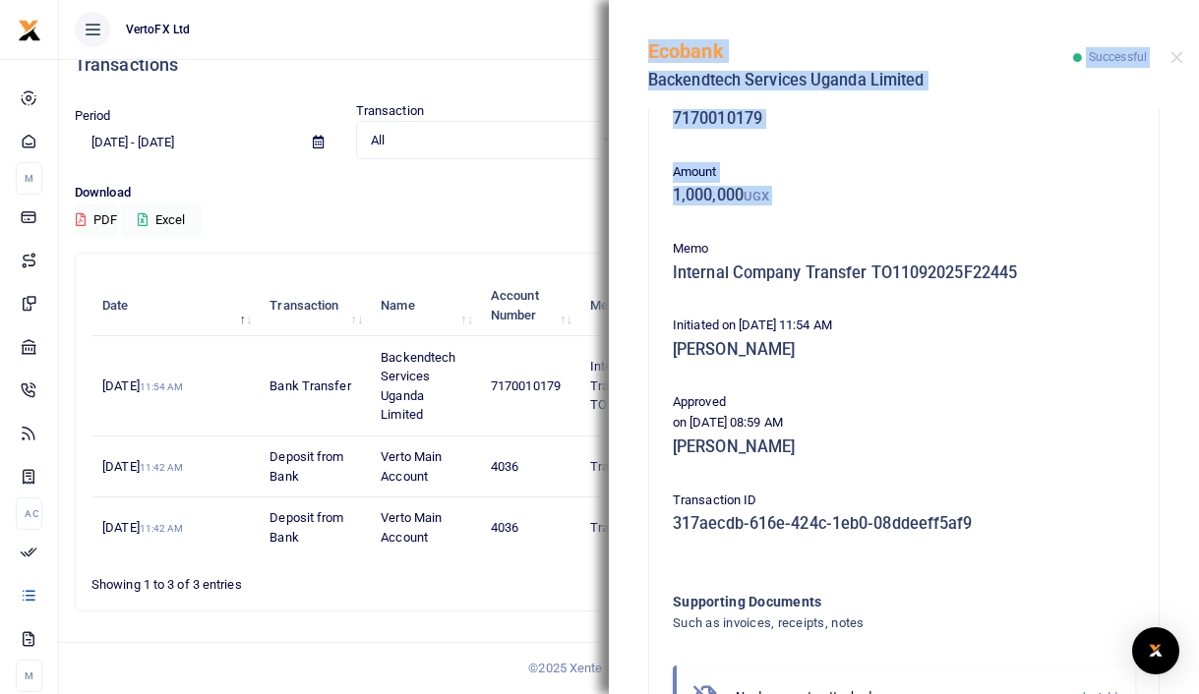
scroll to position [198, 0]
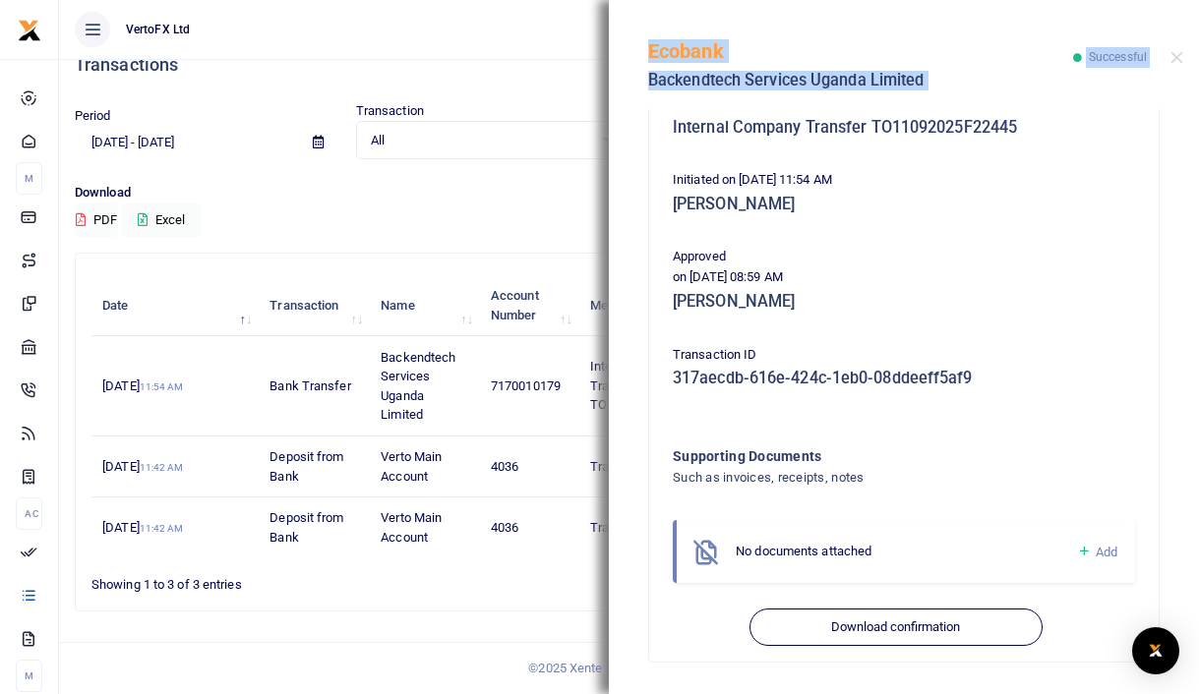
drag, startPoint x: 664, startPoint y: 300, endPoint x: 804, endPoint y: 704, distance: 427.7
click at [804, 693] on html "Start Dashboard M ake Payments Cards Xente Transfers Mobile Money Banks Airtime" at bounding box center [599, 332] width 1199 height 725
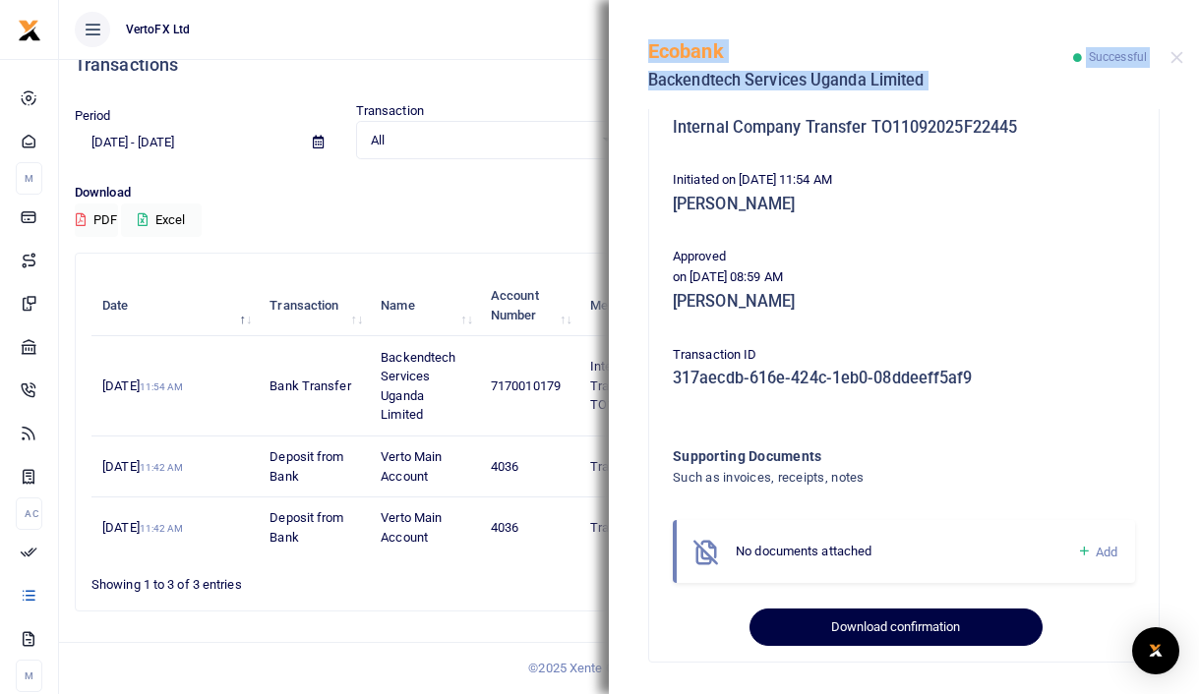
click at [848, 637] on button "Download confirmation" at bounding box center [895, 627] width 292 height 37
